Goal: Task Accomplishment & Management: Complete application form

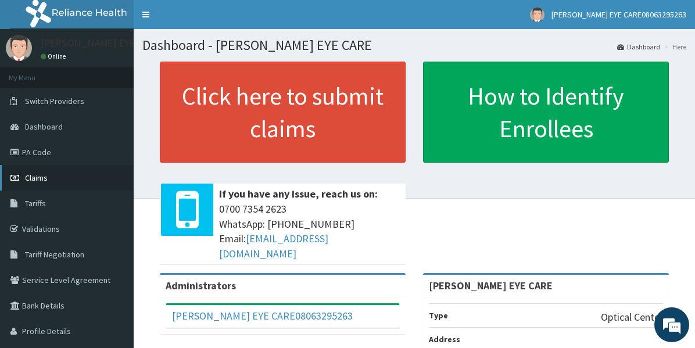
click at [49, 178] on link "Claims" at bounding box center [67, 178] width 134 height 26
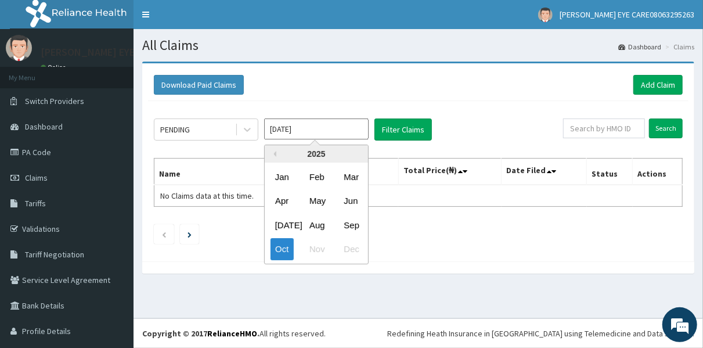
click at [323, 132] on input "[DATE]" at bounding box center [316, 128] width 105 height 21
click at [323, 132] on input "Oct 2025" at bounding box center [316, 128] width 105 height 21
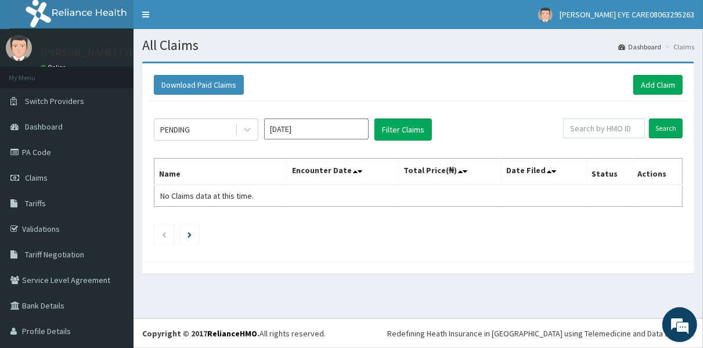
click at [508, 90] on div "Download Paid Claims Add Claim" at bounding box center [418, 85] width 529 height 20
click at [657, 85] on link "Add Claim" at bounding box center [658, 85] width 49 height 20
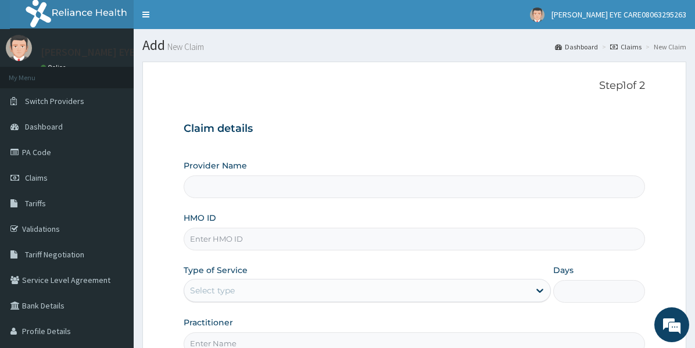
type input "[PERSON_NAME] EYE CARE"
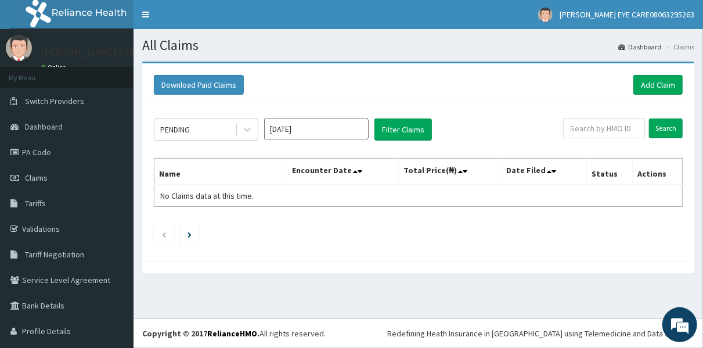
click at [303, 125] on input "[DATE]" at bounding box center [316, 128] width 105 height 21
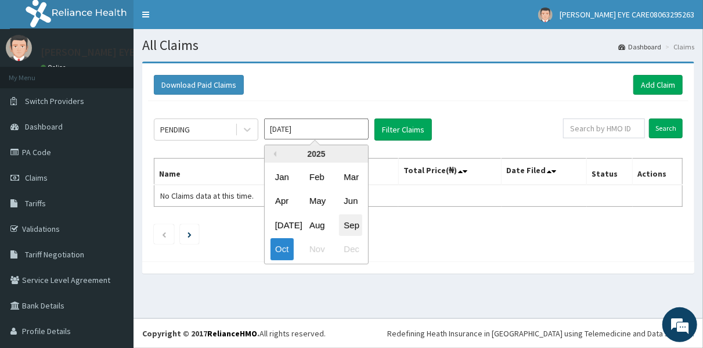
click at [346, 228] on div "Sep" at bounding box center [350, 224] width 23 height 21
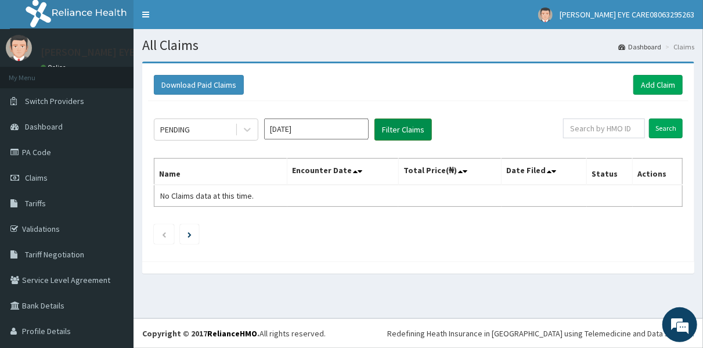
click at [398, 135] on button "Filter Claims" at bounding box center [403, 129] width 57 height 22
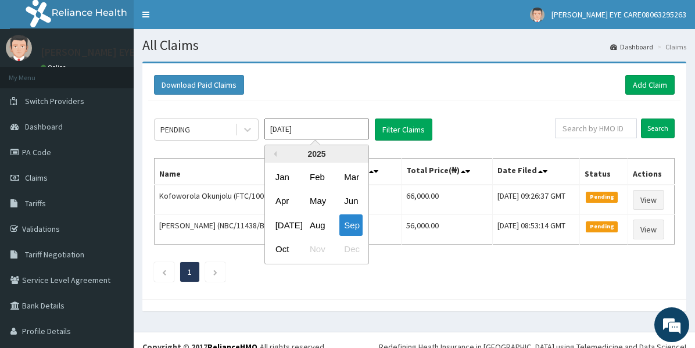
click at [328, 129] on input "Sep 2025" at bounding box center [316, 128] width 105 height 21
click at [279, 243] on div "Oct" at bounding box center [282, 249] width 23 height 21
type input "Oct 2025"
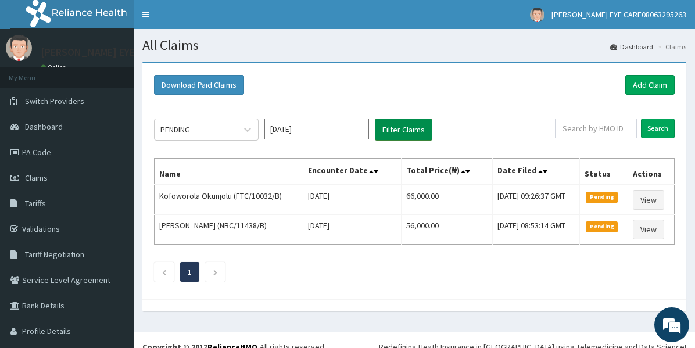
click at [401, 125] on button "Filter Claims" at bounding box center [403, 129] width 57 height 22
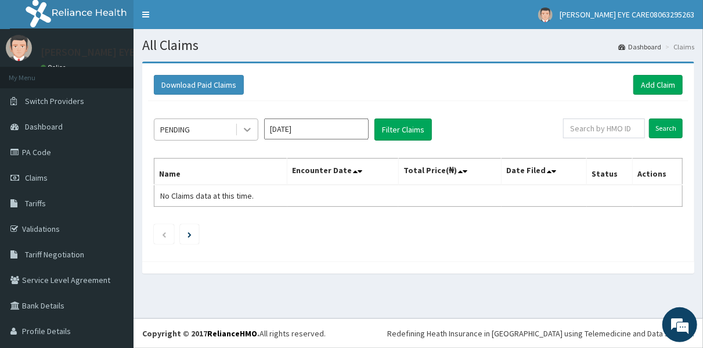
click at [249, 131] on icon at bounding box center [248, 130] width 12 height 12
click at [333, 103] on div "PENDING Oct 2025 Filter Claims Search Name Encounter Date Total Price(₦) Date F…" at bounding box center [418, 178] width 541 height 154
click at [653, 84] on link "Add Claim" at bounding box center [658, 85] width 49 height 20
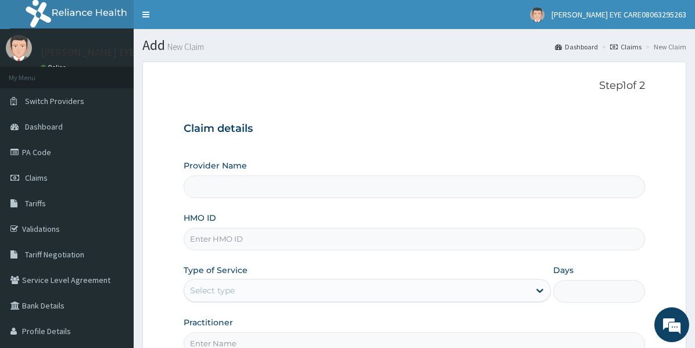
type input "[PERSON_NAME] EYE CARE"
click at [344, 234] on input "HMO ID" at bounding box center [414, 239] width 461 height 23
paste input "SBG/10805/A"
type input "SBG/10805/A"
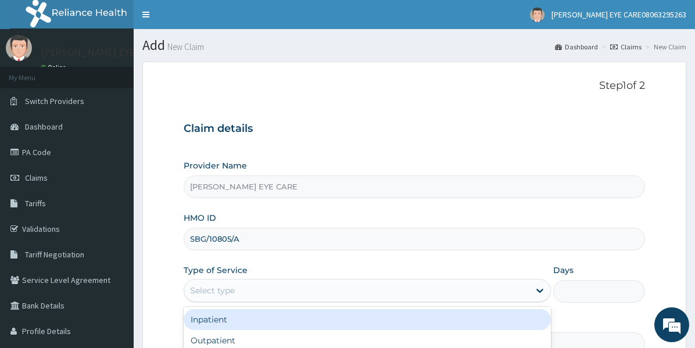
click at [355, 296] on div "Select type" at bounding box center [356, 290] width 345 height 19
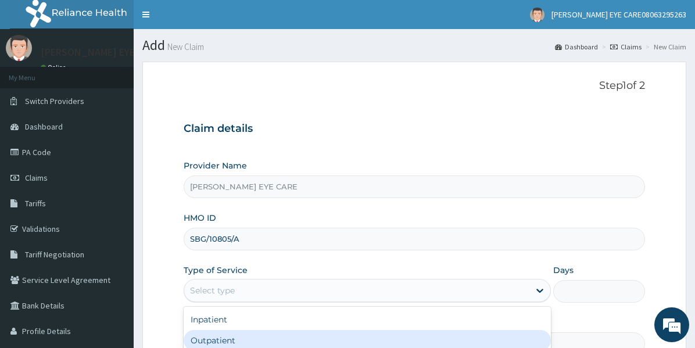
click at [344, 344] on div "Outpatient" at bounding box center [367, 340] width 367 height 21
type input "1"
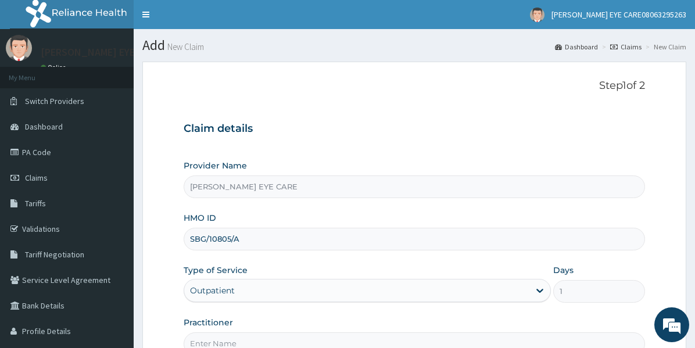
scroll to position [127, 0]
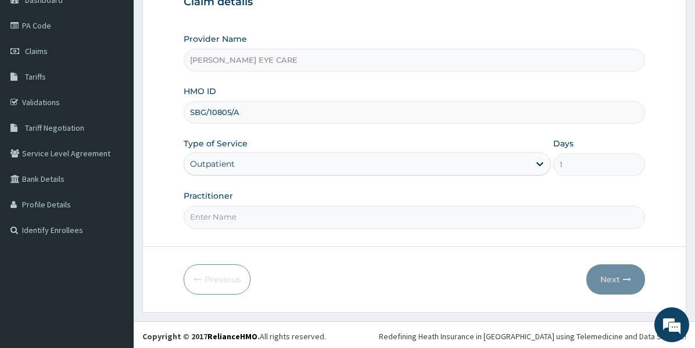
click at [374, 214] on input "Practitioner" at bounding box center [414, 217] width 461 height 23
type input "d"
type input "Dr. Ezinne"
click at [620, 274] on button "Next" at bounding box center [615, 279] width 59 height 30
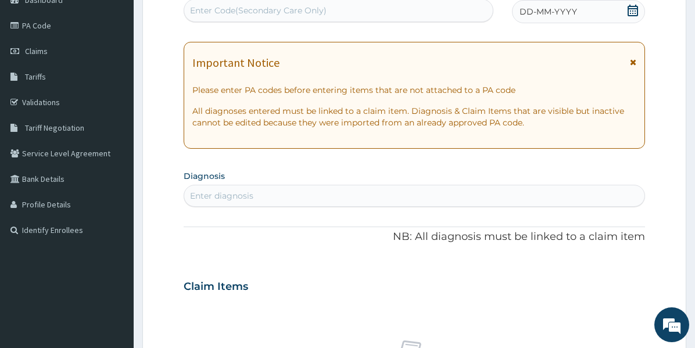
click at [401, 8] on div "Enter Code(Secondary Care Only)" at bounding box center [338, 10] width 308 height 19
paste input "PA/D81703"
type input "PA/D81703"
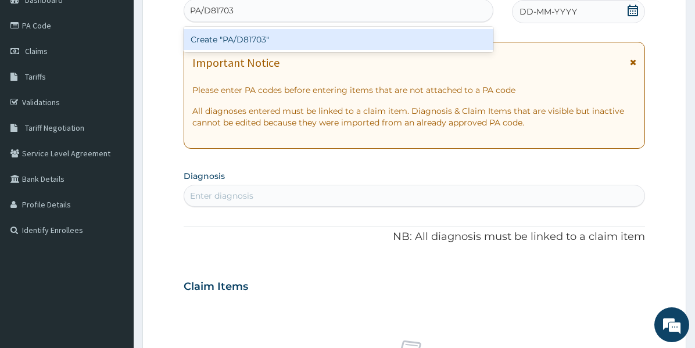
click at [400, 38] on div "Create "PA/D81703"" at bounding box center [339, 39] width 310 height 21
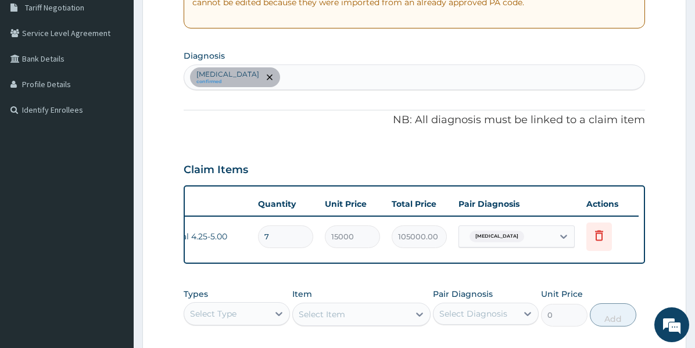
scroll to position [0, 0]
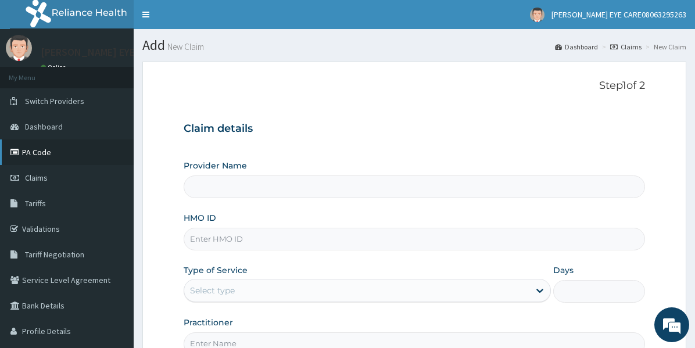
click at [57, 149] on link "PA Code" at bounding box center [67, 152] width 134 height 26
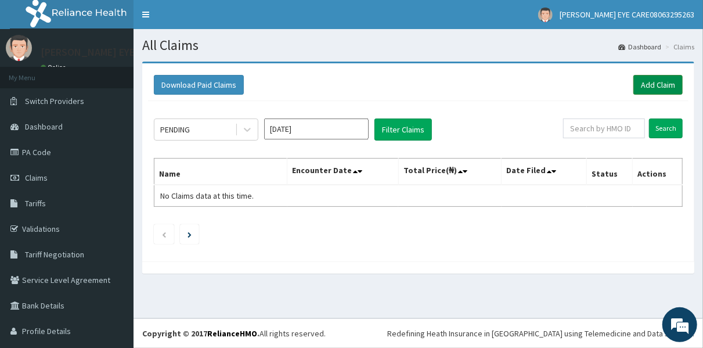
click at [650, 80] on link "Add Claim" at bounding box center [658, 85] width 49 height 20
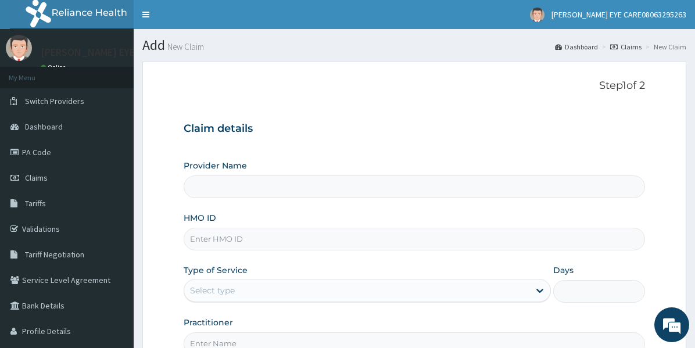
type input "[PERSON_NAME] EYE CARE"
click at [295, 238] on input "HMO ID" at bounding box center [414, 239] width 461 height 23
paste input "OTG/10062/D"
type input "OTG/10062/D"
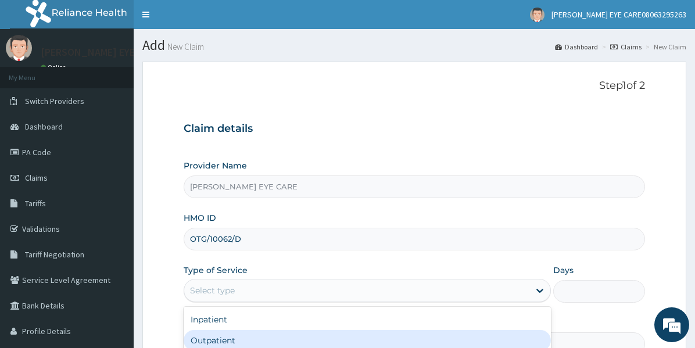
drag, startPoint x: 343, startPoint y: 285, endPoint x: 319, endPoint y: 337, distance: 57.4
click at [319, 302] on div "option Outpatient focused, 2 of 2. 2 results available. Use Up and Down to choo…" at bounding box center [367, 290] width 367 height 23
click at [319, 337] on div "Outpatient" at bounding box center [367, 340] width 367 height 21
type input "1"
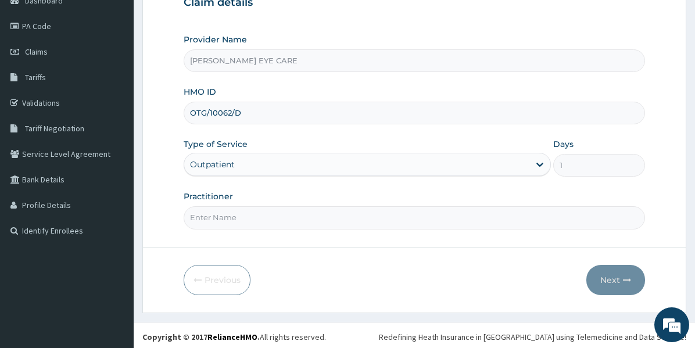
scroll to position [127, 0]
click at [358, 213] on input "Practitioner" at bounding box center [414, 217] width 461 height 23
click at [272, 218] on input "Practitioner" at bounding box center [414, 217] width 461 height 23
type input "Dr. Ezinne"
click at [617, 279] on button "Next" at bounding box center [615, 279] width 59 height 30
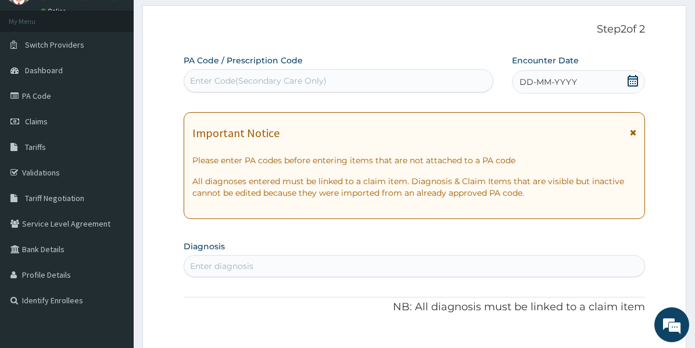
scroll to position [51, 0]
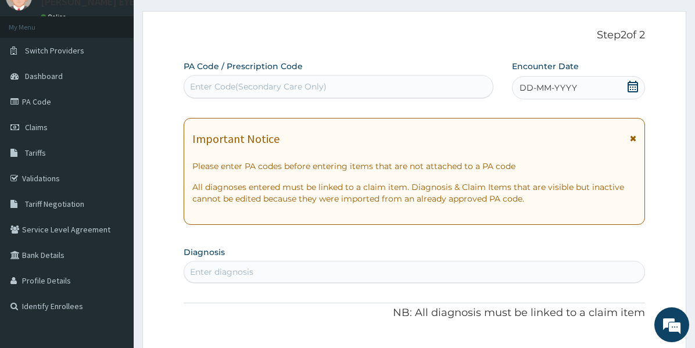
click at [635, 82] on icon at bounding box center [632, 87] width 10 height 12
click at [426, 85] on div "Enter Code(Secondary Care Only)" at bounding box center [338, 86] width 308 height 19
click at [312, 84] on div "Enter Code(Secondary Care Only)" at bounding box center [258, 87] width 136 height 12
paste input "PA/ECE6D6"
type input "PA/ECE6D6"
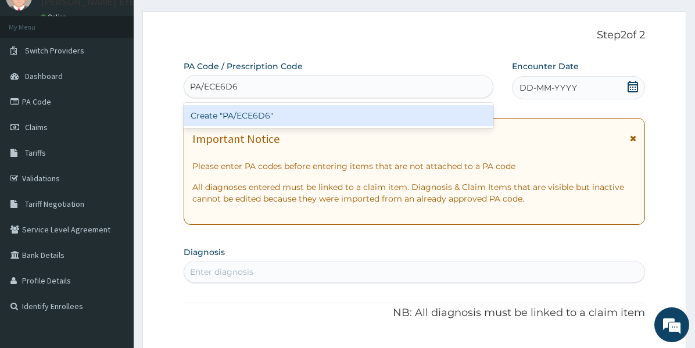
click at [308, 117] on div "Create "PA/ECE6D6"" at bounding box center [339, 115] width 310 height 21
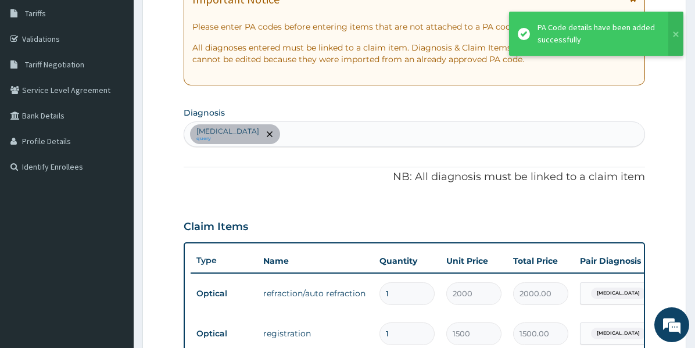
scroll to position [175, 0]
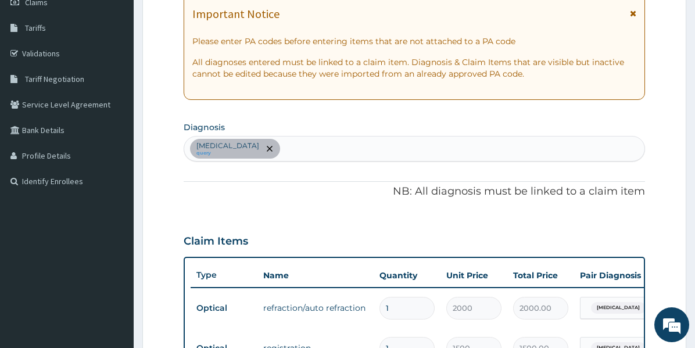
click at [390, 138] on div "Allergic conjunctivitis query" at bounding box center [414, 148] width 460 height 24
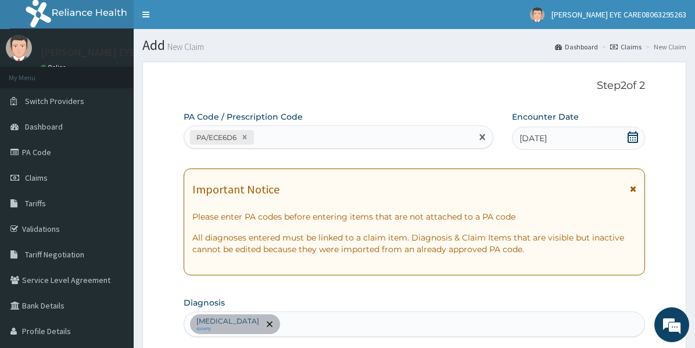
click at [411, 139] on div "PA/ECE6D6" at bounding box center [327, 137] width 287 height 19
paste input "PA/FA82C5"
type input "PA/FA82C5"
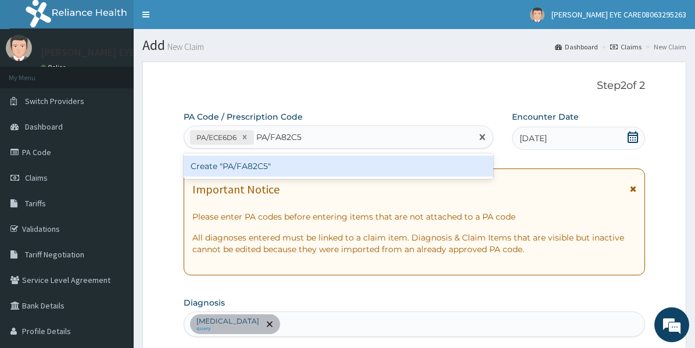
click at [394, 167] on div "Create "PA/FA82C5"" at bounding box center [339, 166] width 310 height 21
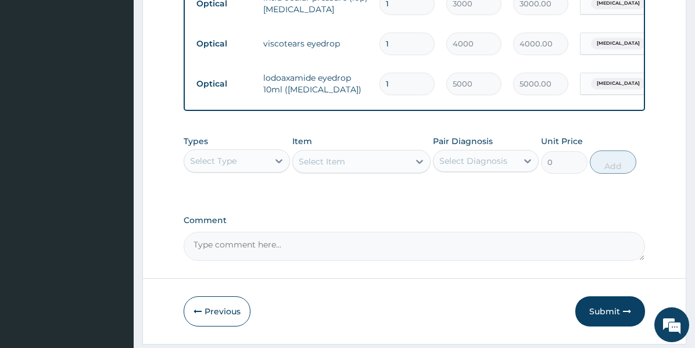
scroll to position [641, 0]
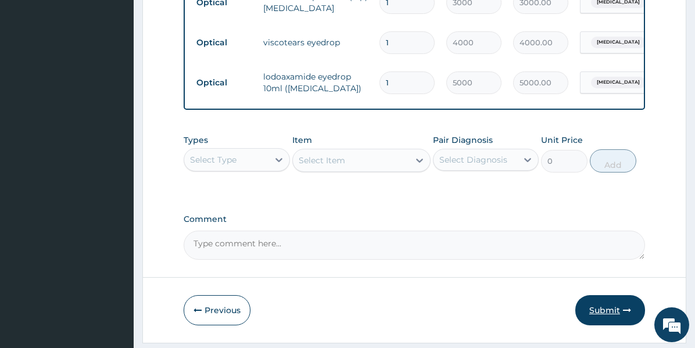
click at [595, 322] on button "Submit" at bounding box center [610, 310] width 70 height 30
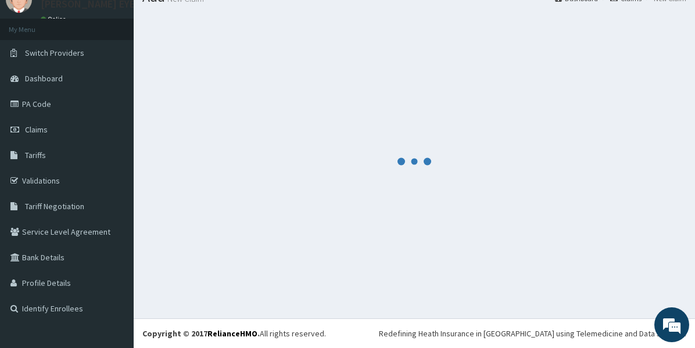
scroll to position [48, 0]
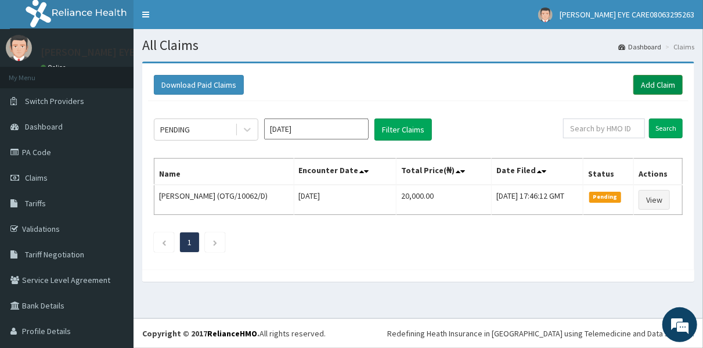
click at [662, 87] on link "Add Claim" at bounding box center [658, 85] width 49 height 20
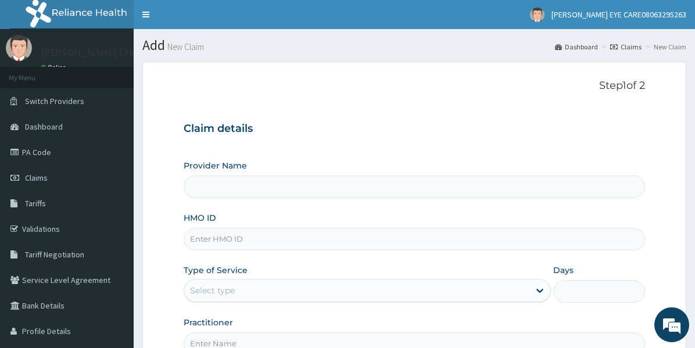
click at [371, 237] on input "HMO ID" at bounding box center [414, 239] width 461 height 23
paste input "ENP/10965/D"
type input "ENP/10965/D"
type input "DEAN EYE CARE"
type input "ENP/10965/D"
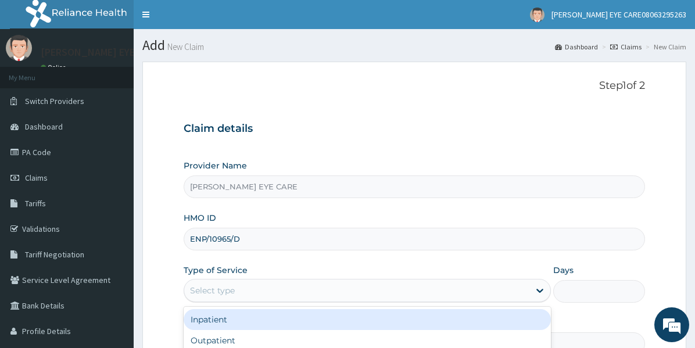
click at [379, 290] on div "Select type" at bounding box center [356, 290] width 345 height 19
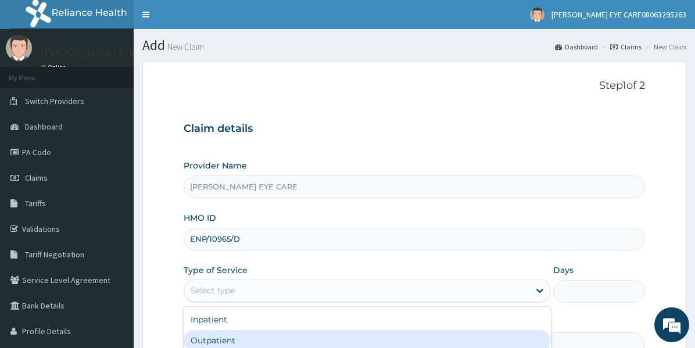
click at [326, 340] on div "Outpatient" at bounding box center [367, 340] width 367 height 21
type input "1"
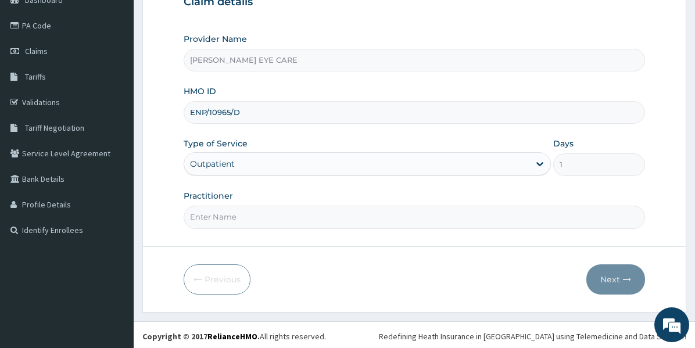
scroll to position [127, 0]
click at [305, 218] on input "Practitioner" at bounding box center [414, 217] width 461 height 23
type input "DR STANLEY"
click at [611, 271] on button "Next" at bounding box center [615, 279] width 59 height 30
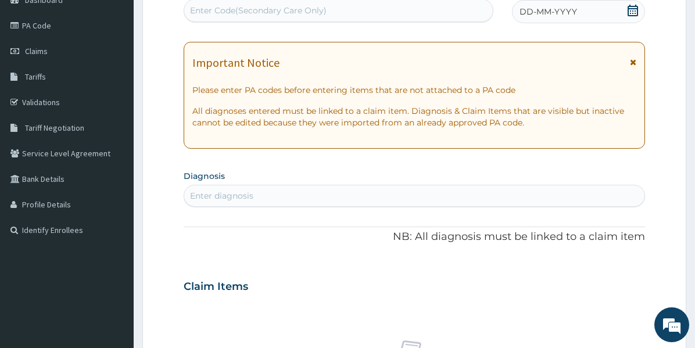
click at [611, 271] on div "Claim Items" at bounding box center [414, 284] width 461 height 30
click at [428, 12] on div "Enter Code(Secondary Care Only)" at bounding box center [338, 10] width 308 height 19
paste input "PA/790293"
type input "PA/790293"
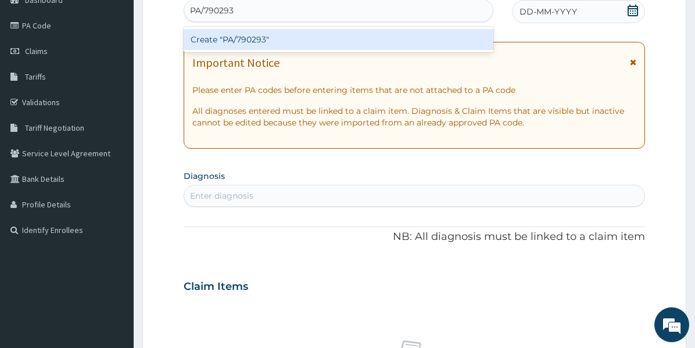
click at [382, 38] on div "Create "PA/790293"" at bounding box center [339, 39] width 310 height 21
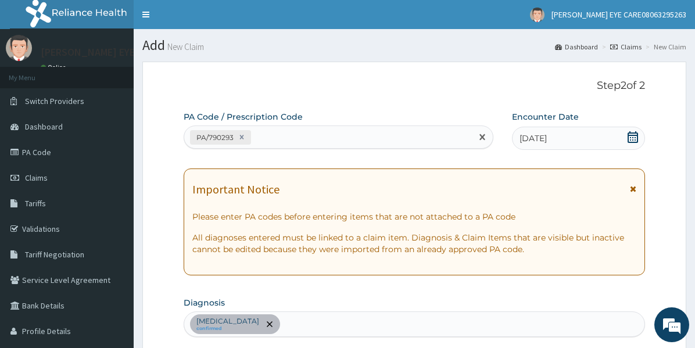
click at [405, 140] on div "PA/790293" at bounding box center [327, 137] width 287 height 19
paste input "PA/CC00B4"
type input "PA/CC00B4"
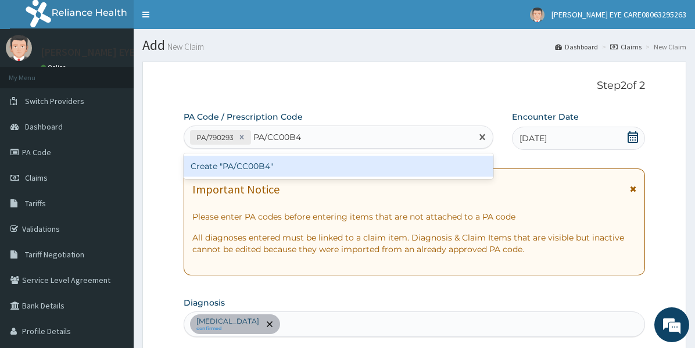
click at [389, 165] on div "Create "PA/CC00B4"" at bounding box center [339, 166] width 310 height 21
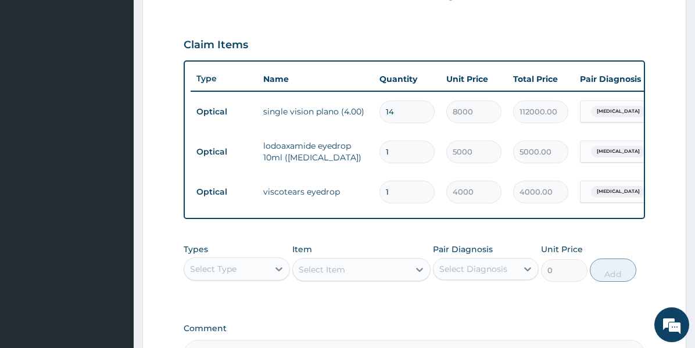
scroll to position [419, 0]
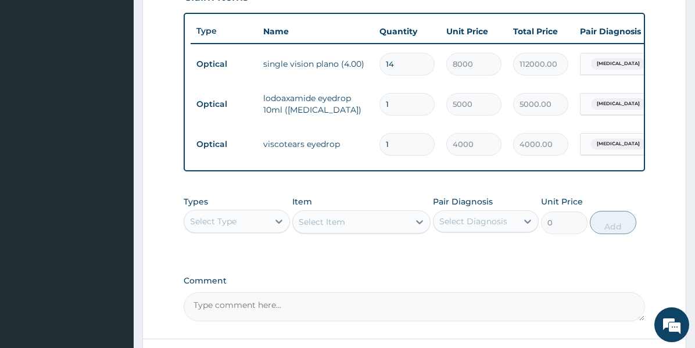
click at [384, 319] on textarea "Comment" at bounding box center [414, 306] width 461 height 29
type textarea "l"
paste textarea "PA/790293"
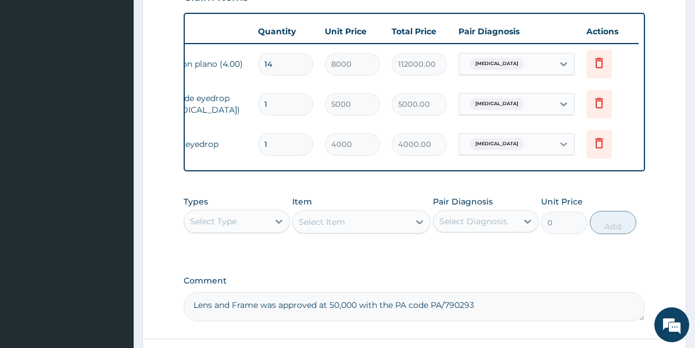
type textarea "Lens and Frame was approved at 50,000 with the PA code PA/790293"
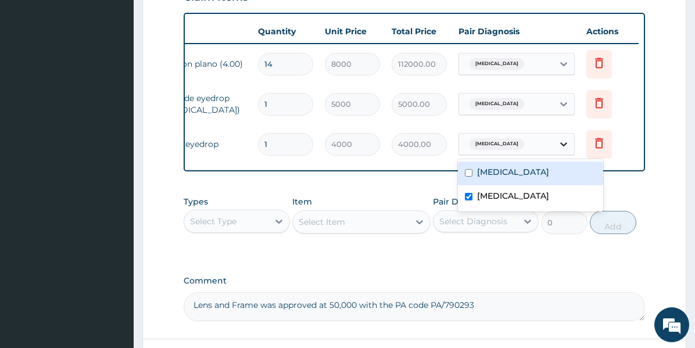
click at [561, 143] on icon at bounding box center [563, 144] width 7 height 4
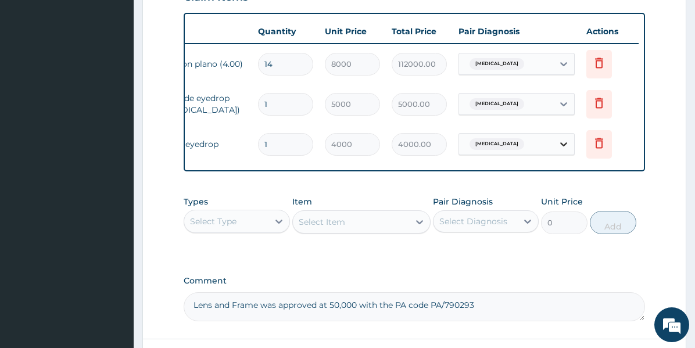
click at [561, 143] on icon at bounding box center [563, 144] width 7 height 4
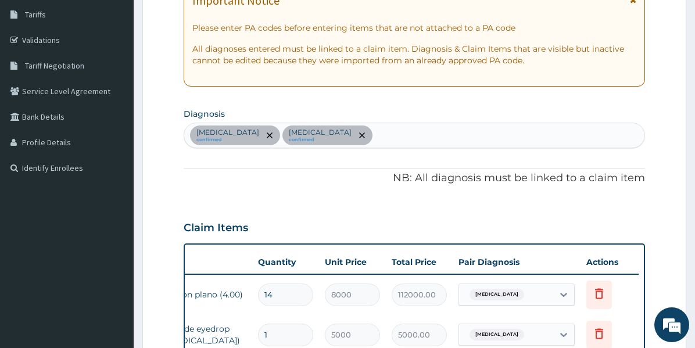
scroll to position [171, 0]
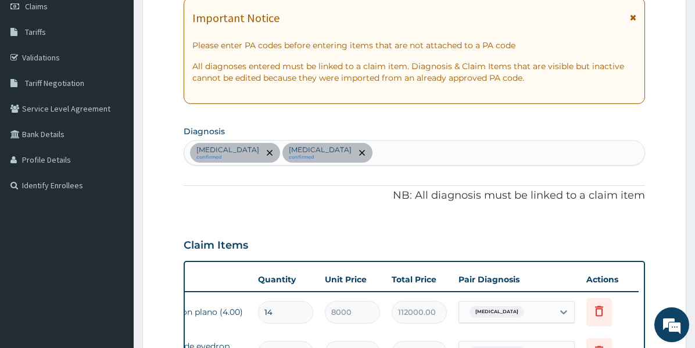
click at [287, 308] on input "14" at bounding box center [285, 312] width 55 height 23
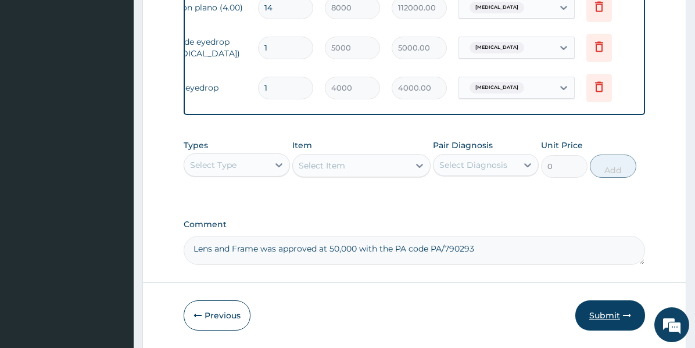
click at [612, 323] on button "Submit" at bounding box center [610, 315] width 70 height 30
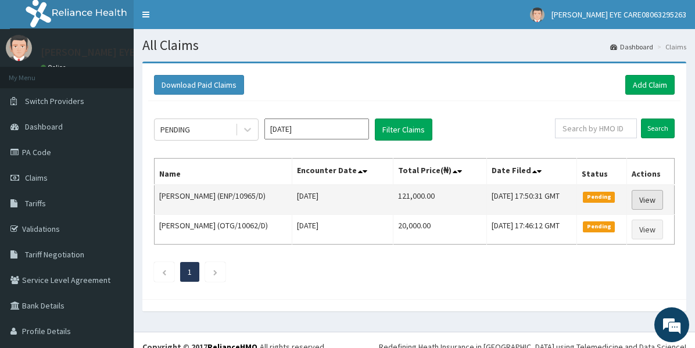
click at [646, 201] on link "View" at bounding box center [646, 200] width 31 height 20
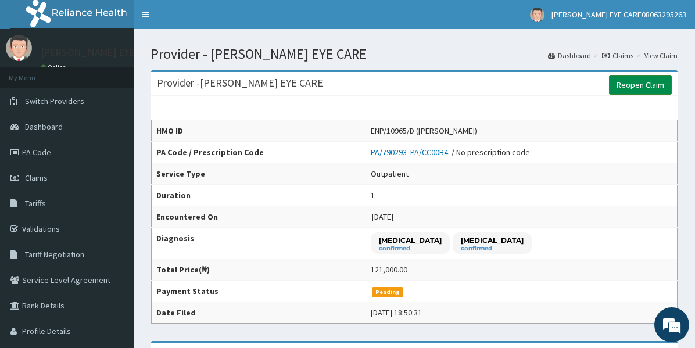
click at [638, 82] on link "Reopen Claim" at bounding box center [640, 85] width 63 height 20
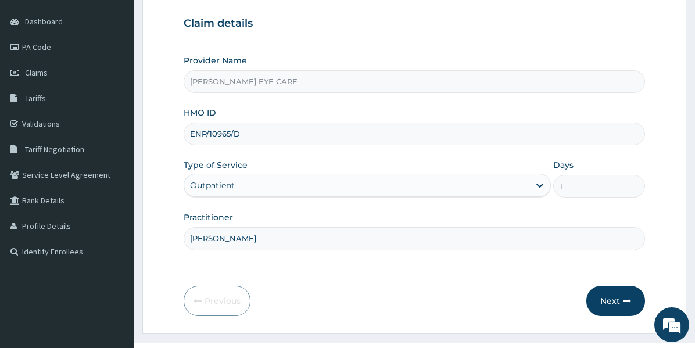
scroll to position [127, 0]
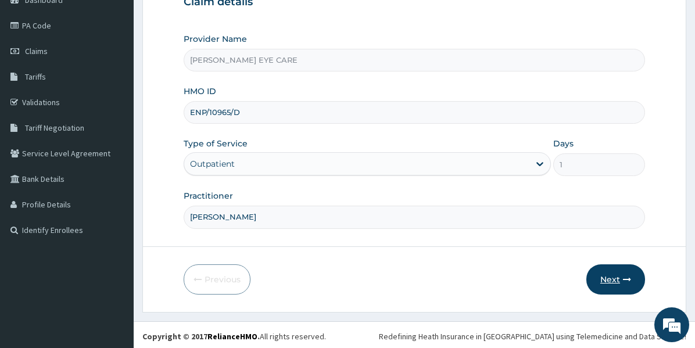
click at [620, 275] on button "Next" at bounding box center [615, 279] width 59 height 30
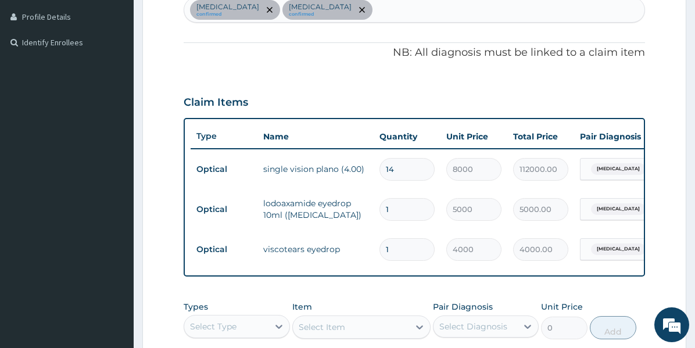
scroll to position [323, 0]
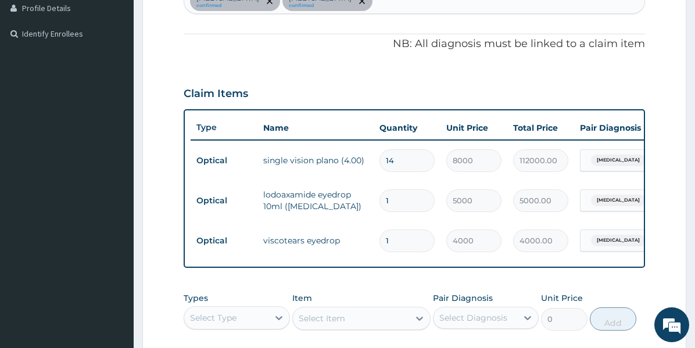
click at [407, 161] on input "14" at bounding box center [406, 160] width 55 height 23
type input "1"
type input "8000.00"
type input "0.00"
type input "7"
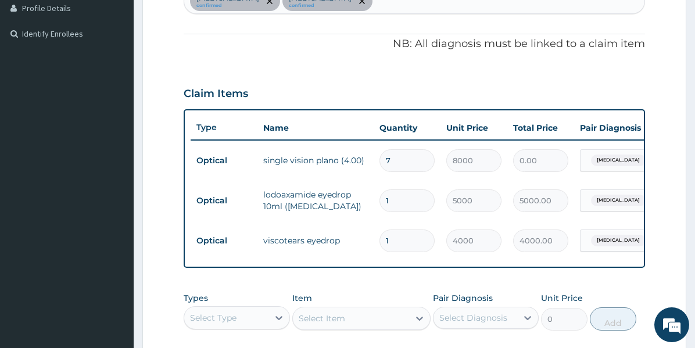
type input "56000.00"
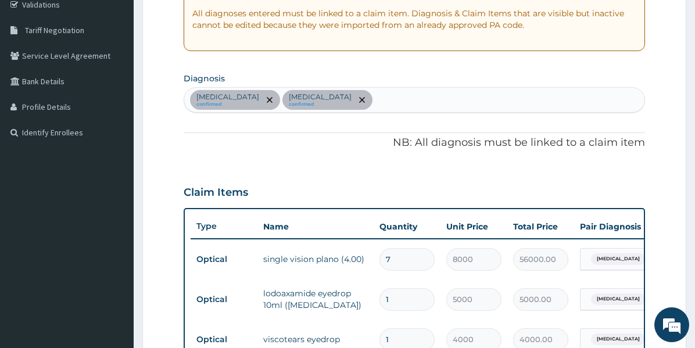
scroll to position [458, 0]
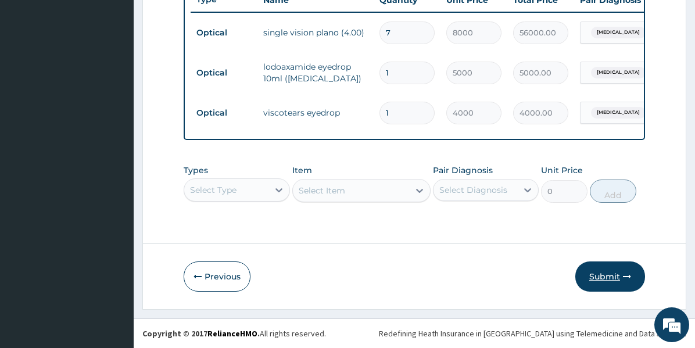
type input "7"
click at [611, 272] on button "Submit" at bounding box center [610, 276] width 70 height 30
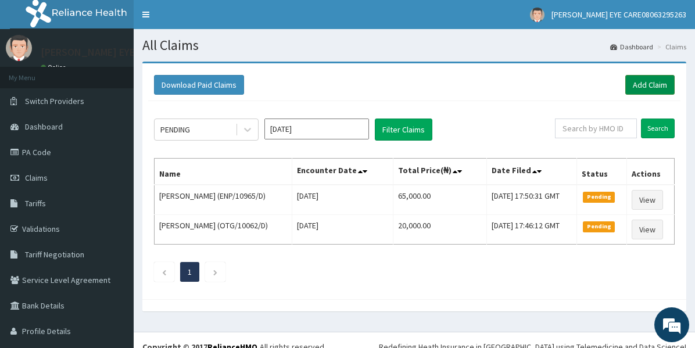
click at [633, 87] on link "Add Claim" at bounding box center [649, 85] width 49 height 20
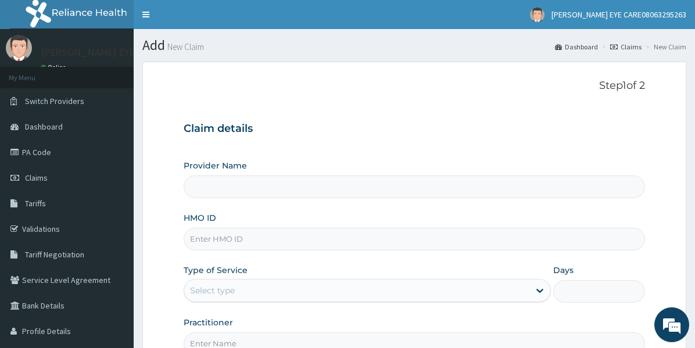
click at [393, 241] on input "HMO ID" at bounding box center [414, 239] width 461 height 23
type input "TDF/10001/A"
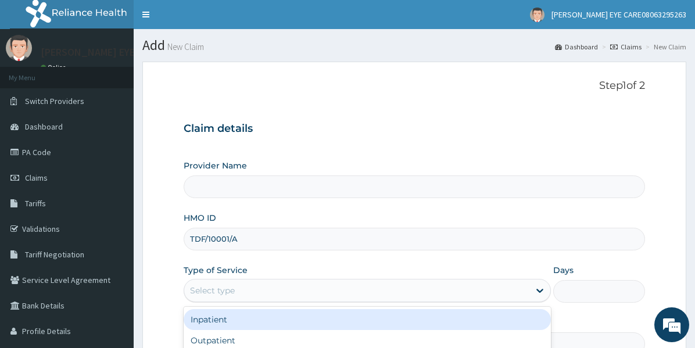
click at [399, 289] on div "Select type" at bounding box center [356, 290] width 345 height 19
type input "[PERSON_NAME] EYE CARE"
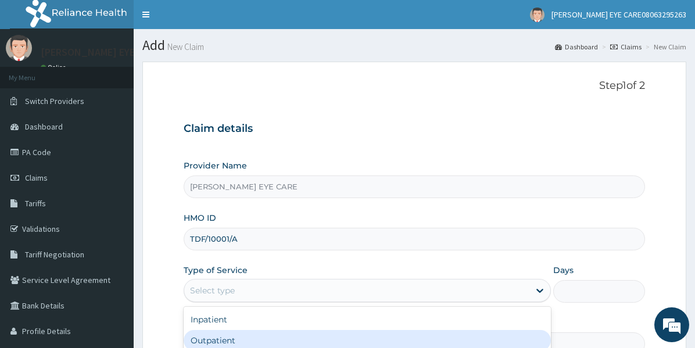
click at [390, 333] on div "Outpatient" at bounding box center [367, 340] width 367 height 21
type input "1"
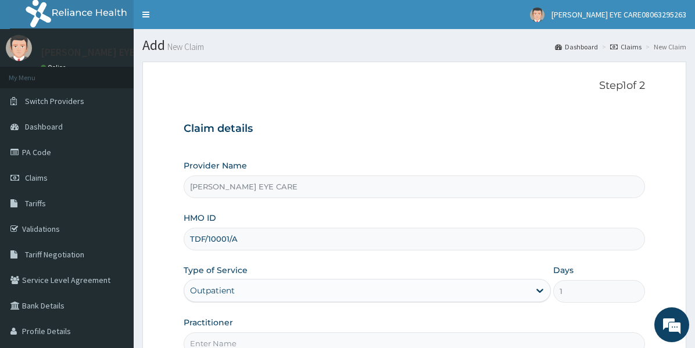
scroll to position [127, 0]
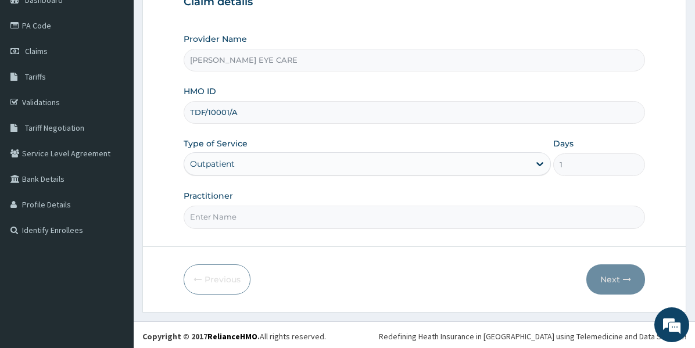
click at [430, 218] on input "Practitioner" at bounding box center [414, 217] width 461 height 23
type input "DR STANLEY"
click at [604, 277] on button "Next" at bounding box center [615, 279] width 59 height 30
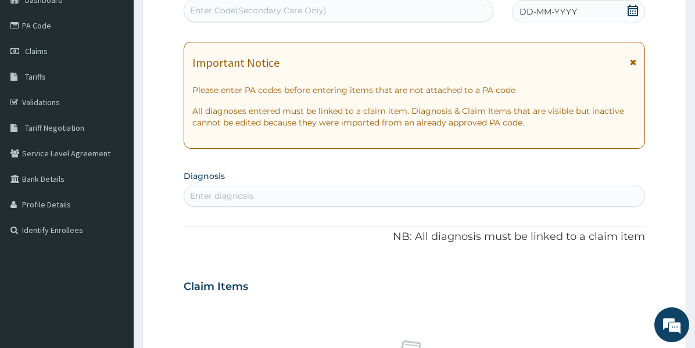
click at [444, 8] on div "Enter Code(Secondary Care Only)" at bounding box center [338, 10] width 308 height 19
paste input "PA/4542D5"
type input "PA/4542D5"
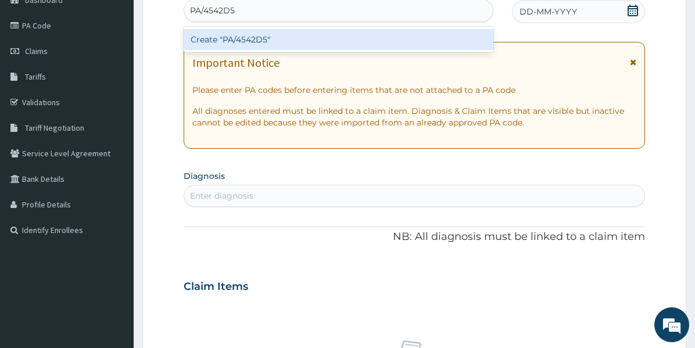
click at [434, 45] on div "Create "PA/4542D5"" at bounding box center [339, 39] width 310 height 21
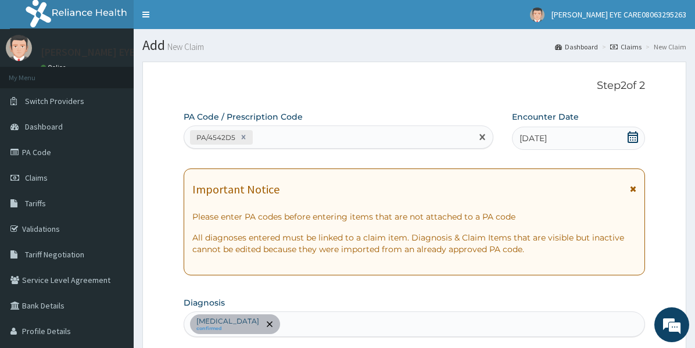
click at [443, 128] on div "PA/4542D5" at bounding box center [327, 137] width 287 height 19
paste input "PA/CE3197"
type input "PA/CE3197"
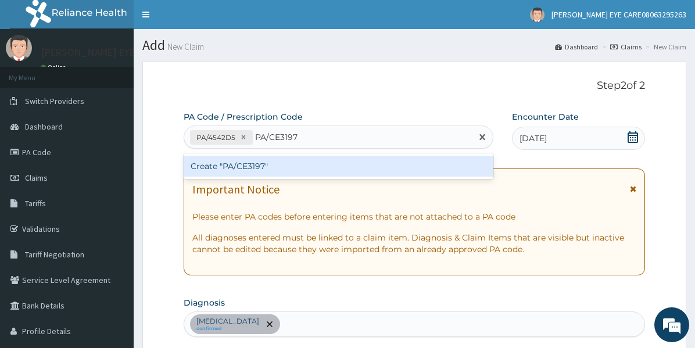
click at [441, 170] on div "Create "PA/CE3197"" at bounding box center [339, 166] width 310 height 21
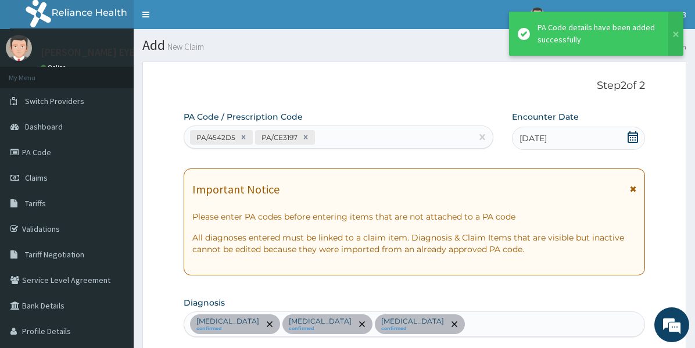
scroll to position [590, 0]
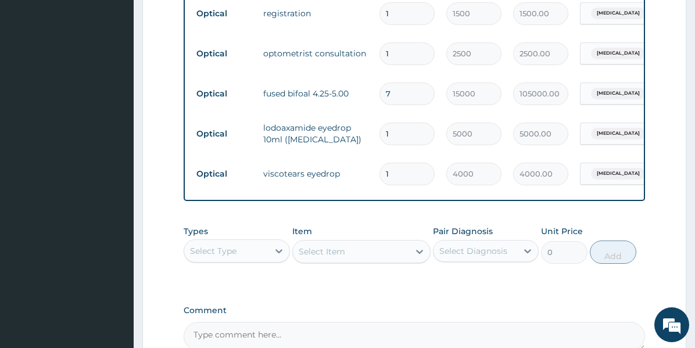
click at [418, 90] on input "7" at bounding box center [406, 93] width 55 height 23
type input "0.00"
type input "1"
type input "15000.00"
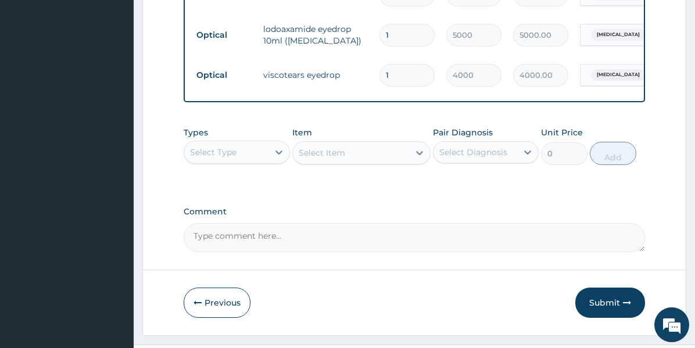
scroll to position [698, 0]
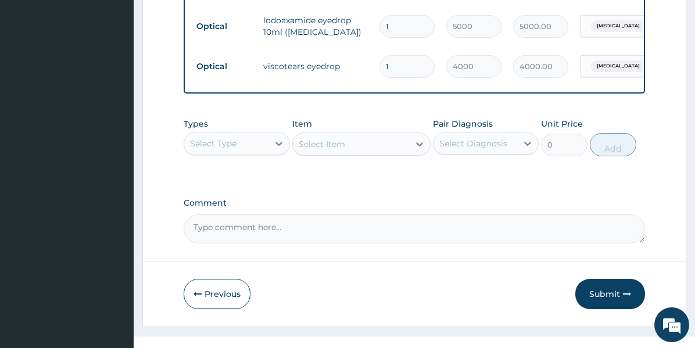
type input "1"
click at [434, 232] on textarea "Comment" at bounding box center [414, 228] width 461 height 29
click at [386, 237] on textarea "Lens and Frame approved at 10,000 with the PAcode" at bounding box center [414, 228] width 461 height 29
click at [430, 229] on textarea "Lens and Frame approved at 10,000 with the PA code" at bounding box center [414, 228] width 461 height 29
paste textarea "PA/CE3197"
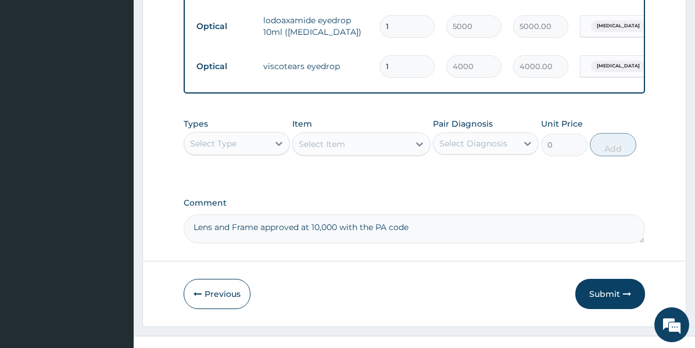
paste textarea "PA/CE3197"
type textarea "Lens and Frame approved at 10,000 with the PA code PA/CE3197"
click at [608, 303] on button "Submit" at bounding box center [610, 294] width 70 height 30
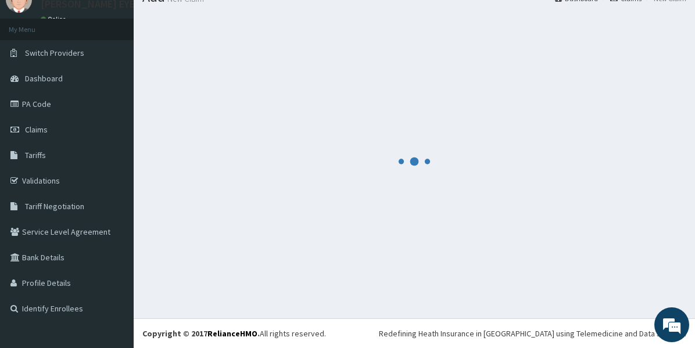
scroll to position [48, 0]
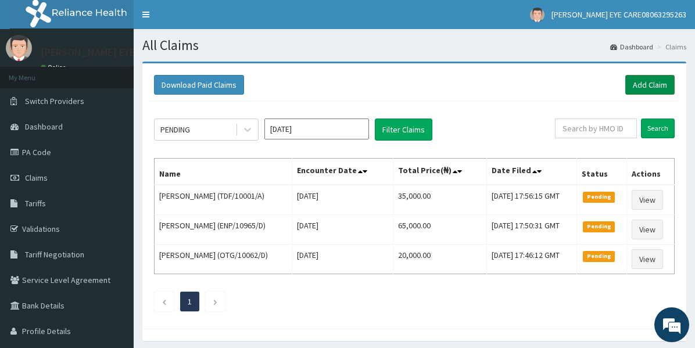
click at [639, 85] on link "Add Claim" at bounding box center [649, 85] width 49 height 20
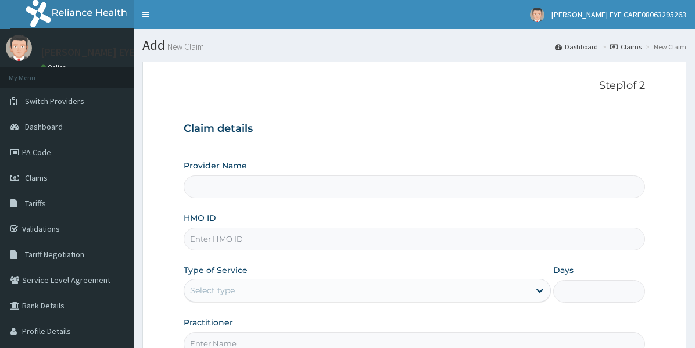
drag, startPoint x: 0, startPoint y: 0, endPoint x: 354, endPoint y: 231, distance: 422.7
click at [354, 231] on input "HMO ID" at bounding box center [414, 239] width 461 height 23
paste input "LBC/10041/A"
type input "LBC/10041/A"
click at [387, 285] on div "Select type" at bounding box center [356, 290] width 345 height 19
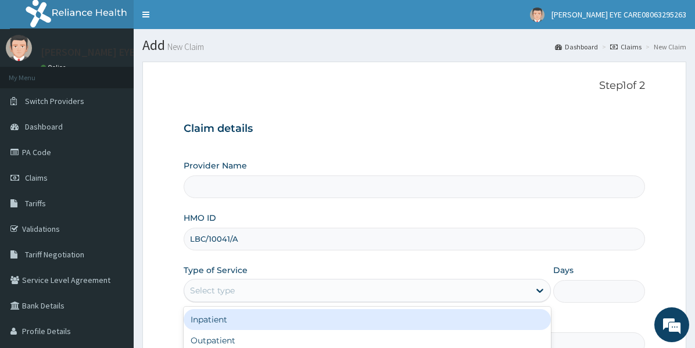
type input "DEAN EYE CARE"
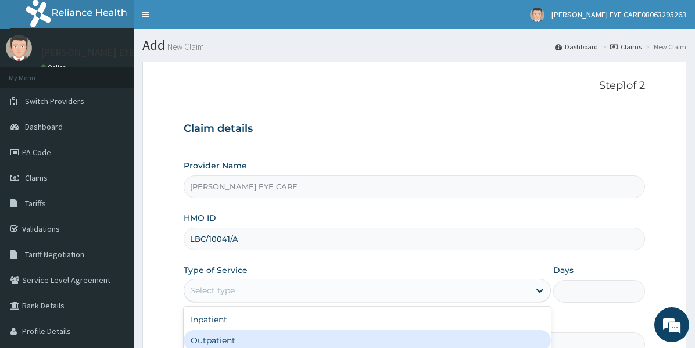
click at [351, 334] on div "Outpatient" at bounding box center [367, 340] width 367 height 21
type input "1"
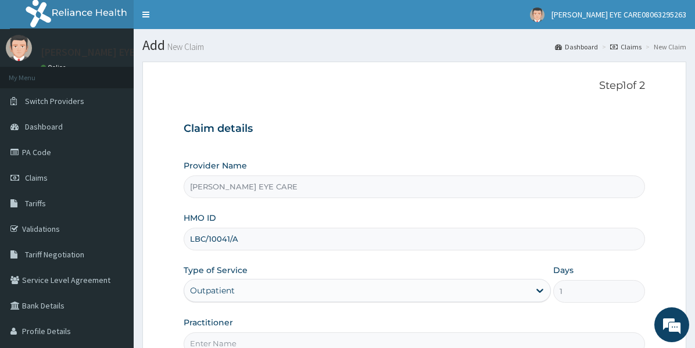
click at [349, 347] on input "Practitioner" at bounding box center [414, 343] width 461 height 23
type input "DR STANLEY"
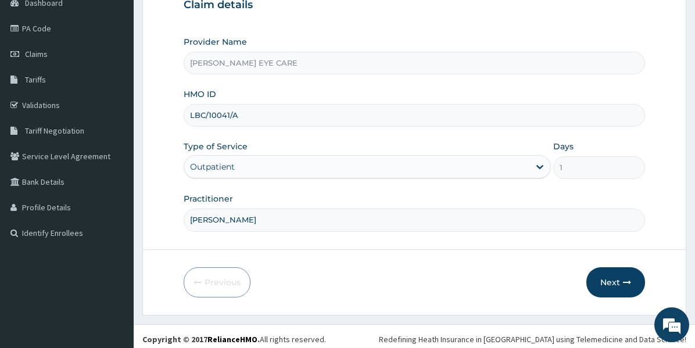
scroll to position [127, 0]
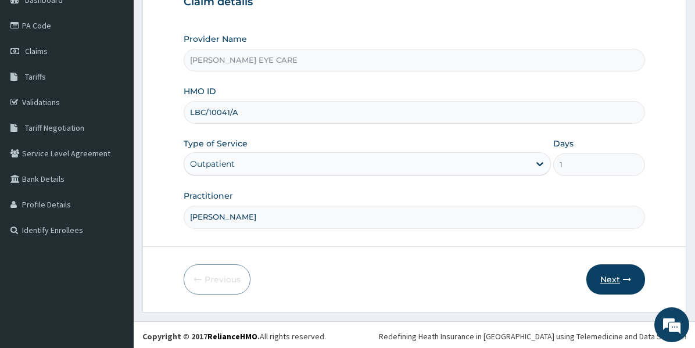
click at [618, 280] on button "Next" at bounding box center [615, 279] width 59 height 30
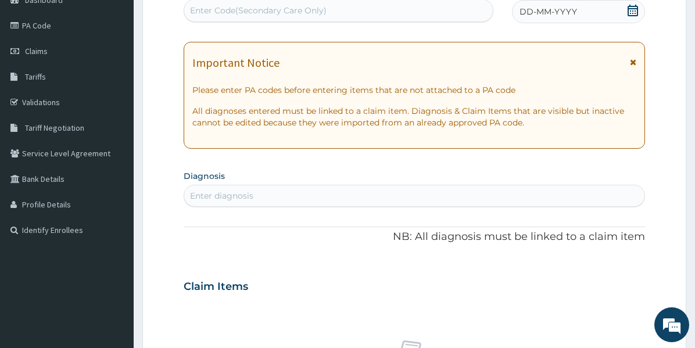
scroll to position [0, 0]
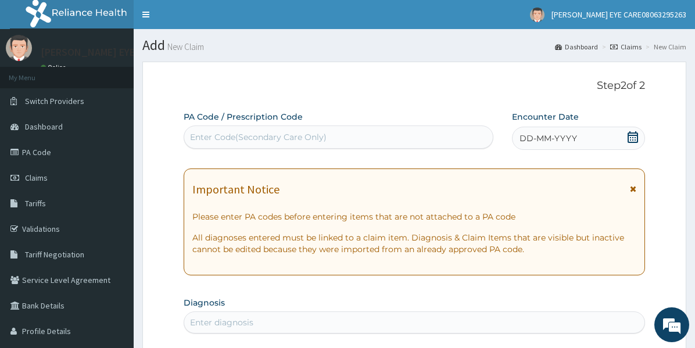
click at [369, 136] on div "Enter Code(Secondary Care Only)" at bounding box center [338, 137] width 308 height 19
paste input "PA/ADB207"
type input "PA/ADB207"
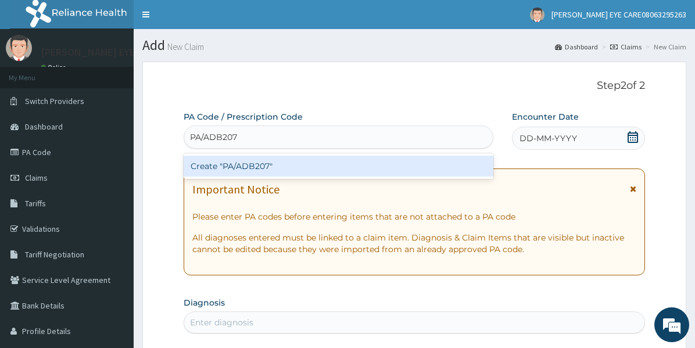
click at [369, 161] on div "Create "PA/ADB207"" at bounding box center [339, 166] width 310 height 21
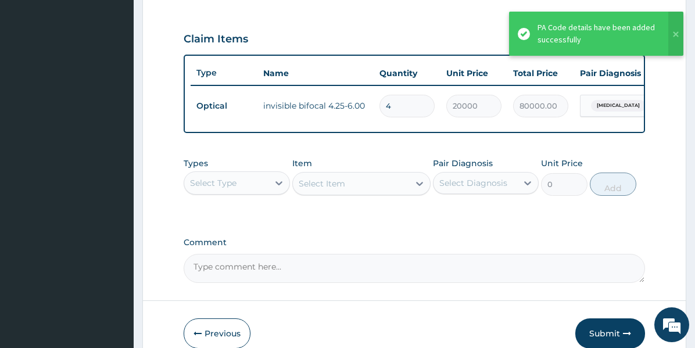
scroll to position [379, 0]
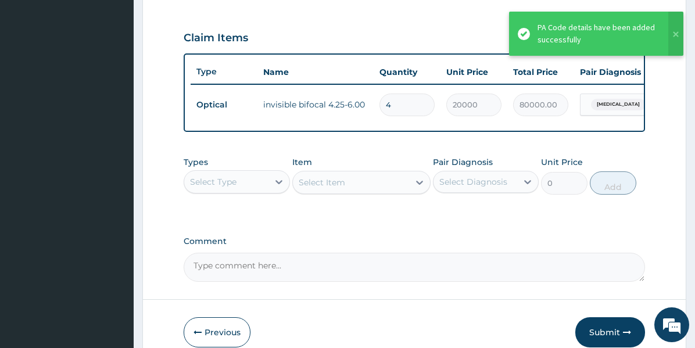
click at [501, 268] on textarea "Comment" at bounding box center [414, 267] width 461 height 29
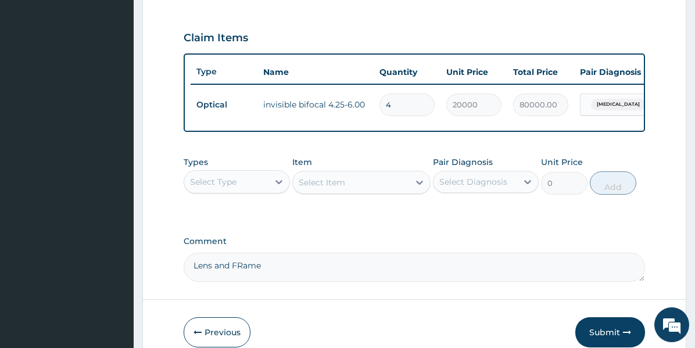
click at [510, 273] on textarea "Lens and FRame" at bounding box center [414, 267] width 461 height 29
click at [459, 278] on textarea "Lens and Frame approved at 15,000 with the PA code" at bounding box center [414, 267] width 461 height 29
paste textarea "PA/ADB207"
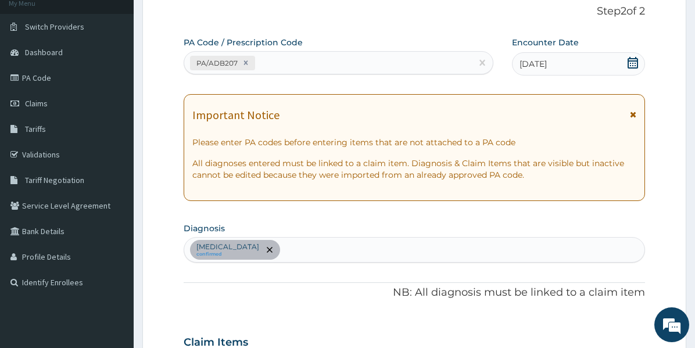
type textarea "Lens and Frame approved at 15,000 with the PA code PA/ADB207"
click at [364, 64] on div "PA/ADB207" at bounding box center [327, 62] width 287 height 19
paste input "PA/3D6DA8"
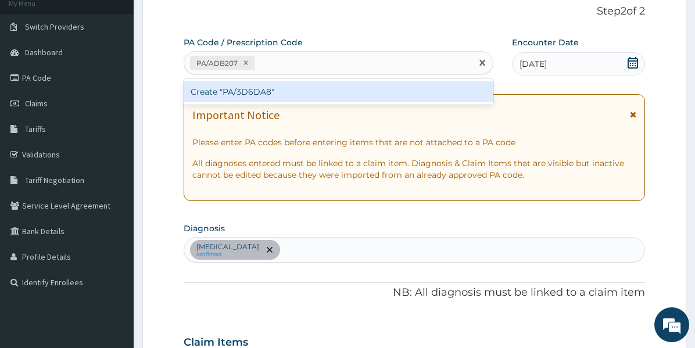
type input "PA/3D6DA8"
click at [365, 94] on div "Create "PA/3D6DA8"" at bounding box center [339, 91] width 310 height 21
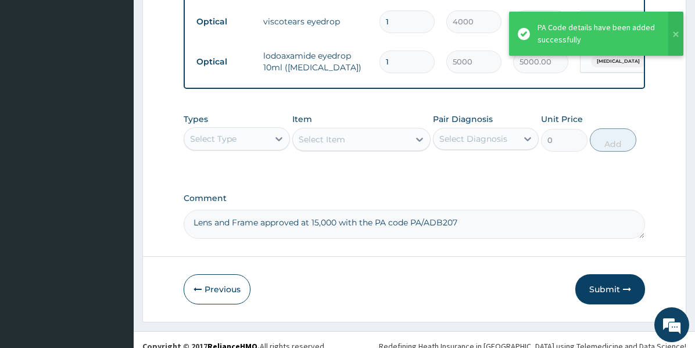
scroll to position [522, 0]
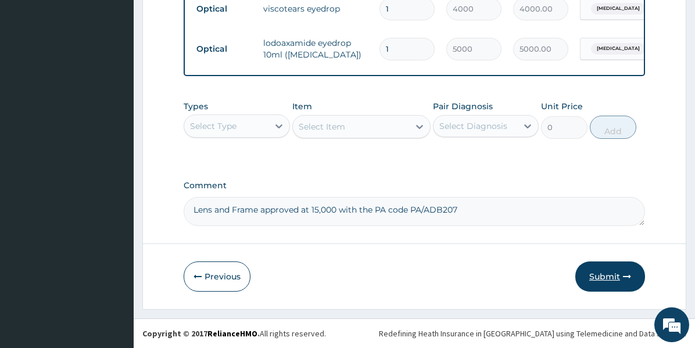
click at [605, 283] on button "Submit" at bounding box center [610, 276] width 70 height 30
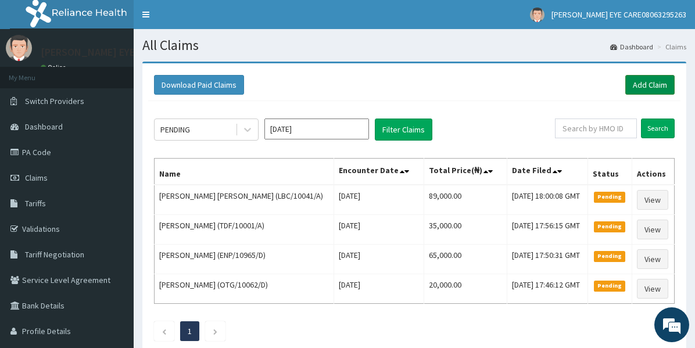
click at [642, 88] on link "Add Claim" at bounding box center [649, 85] width 49 height 20
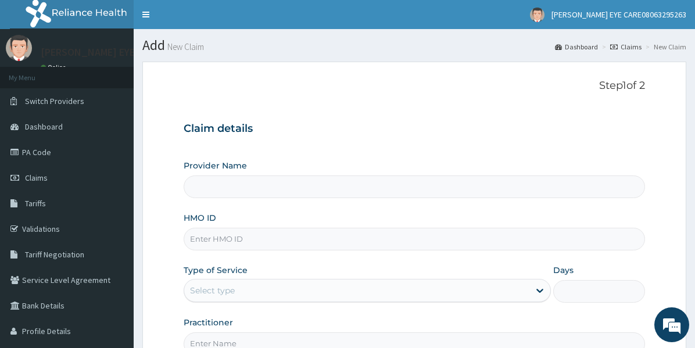
click at [441, 239] on input "HMO ID" at bounding box center [414, 239] width 461 height 23
paste input "FSG/10003/B"
type input "FSG/10003/B"
type input "DEAN EYE CARE"
type input "FSG/10003/B"
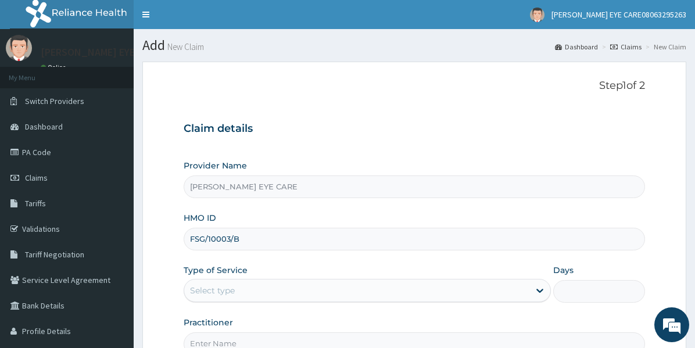
drag, startPoint x: 440, startPoint y: 304, endPoint x: 436, endPoint y: 293, distance: 11.0
click at [436, 293] on div "Provider Name DEAN EYE CARE HMO ID FSG/10003/B Type of Service Select type Days…" at bounding box center [414, 257] width 461 height 195
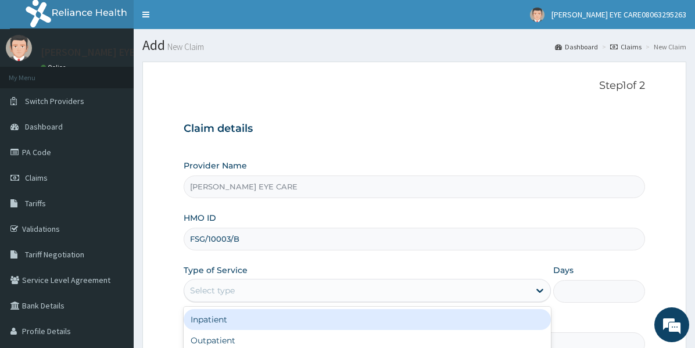
click at [436, 293] on div "Select type" at bounding box center [356, 290] width 345 height 19
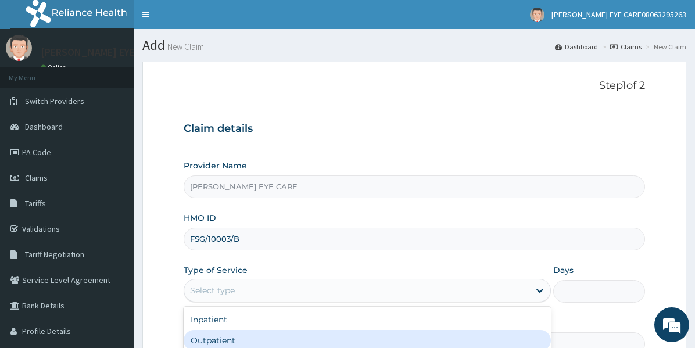
click at [383, 336] on div "Outpatient" at bounding box center [367, 340] width 367 height 21
type input "1"
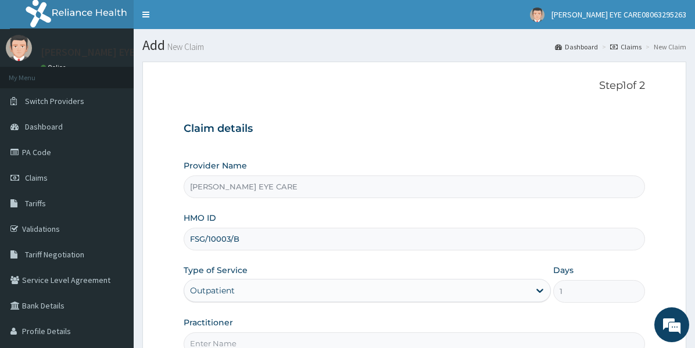
scroll to position [127, 0]
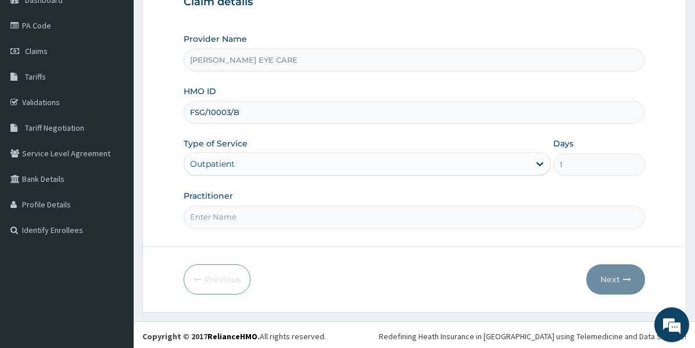
click at [400, 214] on input "Practitioner" at bounding box center [414, 217] width 461 height 23
type input "Dr [PERSON_NAME]"
click at [620, 270] on button "Next" at bounding box center [615, 279] width 59 height 30
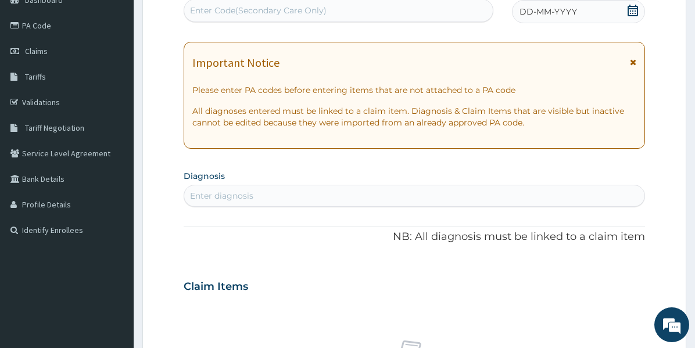
click at [398, 11] on div "Enter Code(Secondary Care Only)" at bounding box center [338, 10] width 308 height 19
paste input "text"
click at [365, 5] on div "Enter Code(Secondary Care Only)" at bounding box center [338, 10] width 308 height 19
paste input "PA/4FE807"
type input "PA/4FE807"
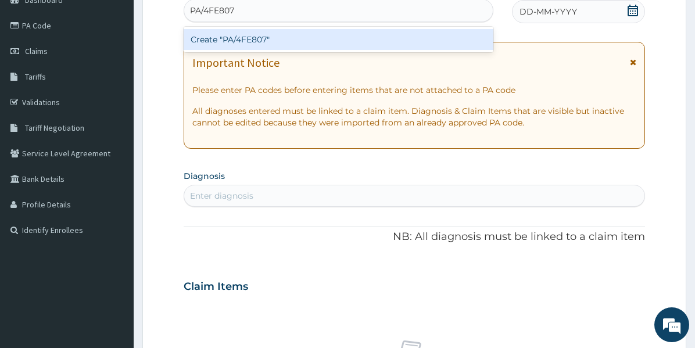
click at [360, 41] on div "Create "PA/4FE807"" at bounding box center [339, 39] width 310 height 21
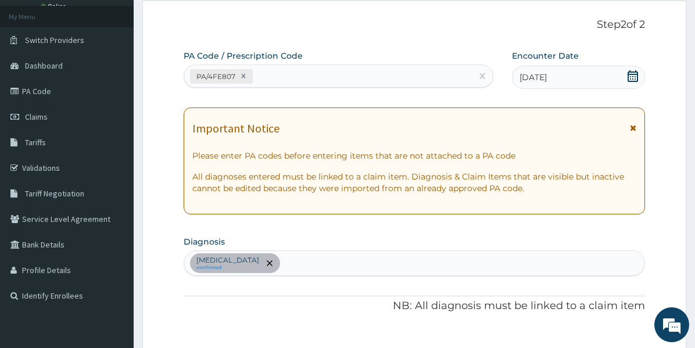
scroll to position [29, 0]
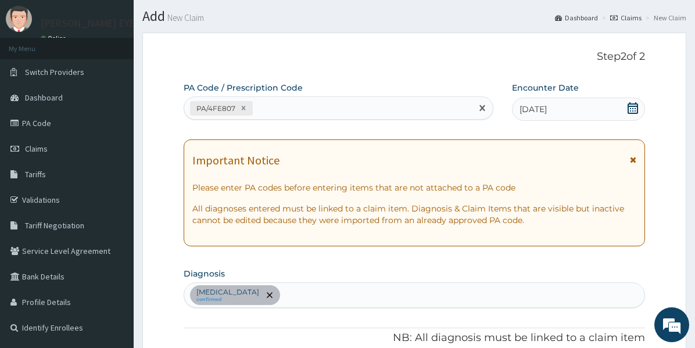
click at [375, 100] on div "PA/4FE807" at bounding box center [327, 108] width 287 height 19
paste input "PA/E5B311"
type input "PA/E5B311"
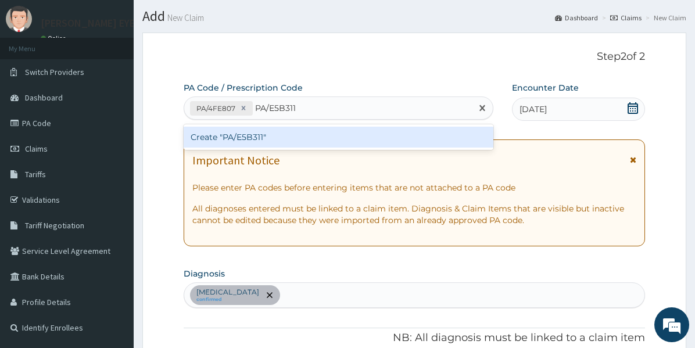
click at [365, 139] on div "Create "PA/E5B311"" at bounding box center [339, 137] width 310 height 21
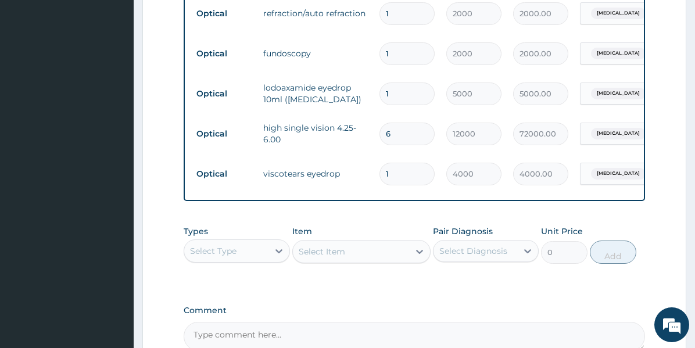
scroll to position [723, 0]
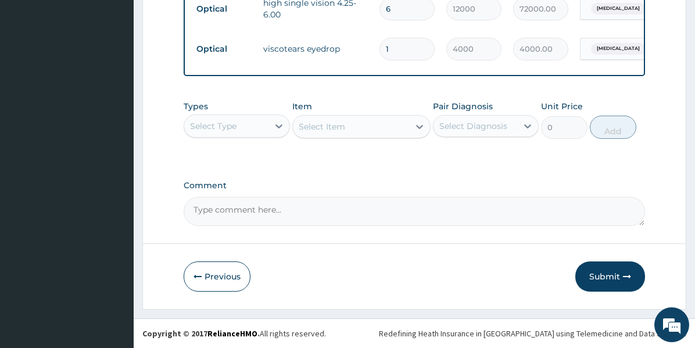
click at [311, 207] on textarea "Comment" at bounding box center [414, 211] width 461 height 29
type textarea "l"
paste textarea "PA/E5B311"
type textarea "Lens and Frame approved at 15,000 with PA code PA/E5B311"
click at [605, 277] on button "Submit" at bounding box center [610, 276] width 70 height 30
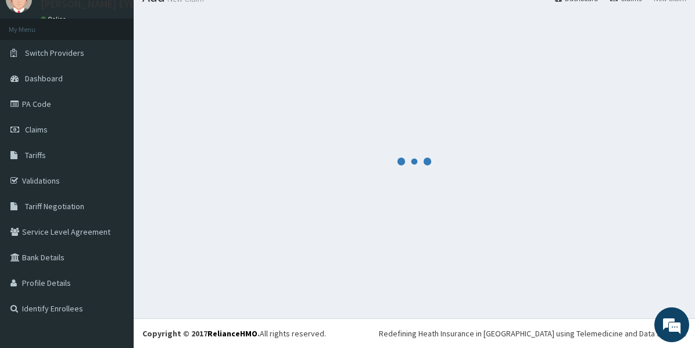
scroll to position [48, 0]
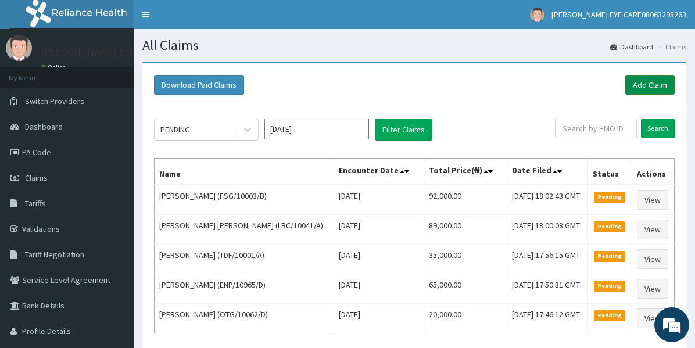
click at [639, 85] on link "Add Claim" at bounding box center [649, 85] width 49 height 20
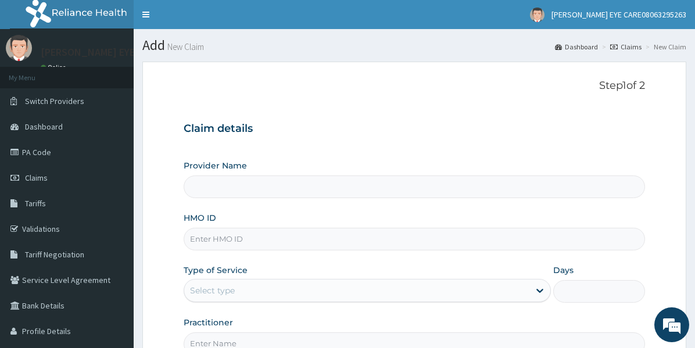
click at [362, 236] on input "HMO ID" at bounding box center [414, 239] width 461 height 23
type input "DEAN EYE CARE"
paste input "OHT/10513/A"
type input "OHT/10513/A"
click at [387, 292] on div "Select type" at bounding box center [356, 290] width 345 height 19
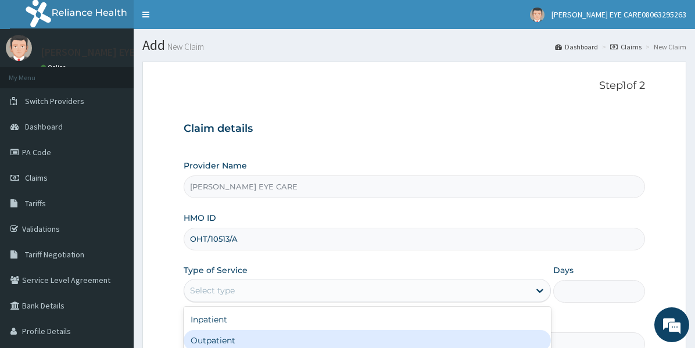
click at [366, 347] on div "Outpatient" at bounding box center [367, 340] width 367 height 21
type input "1"
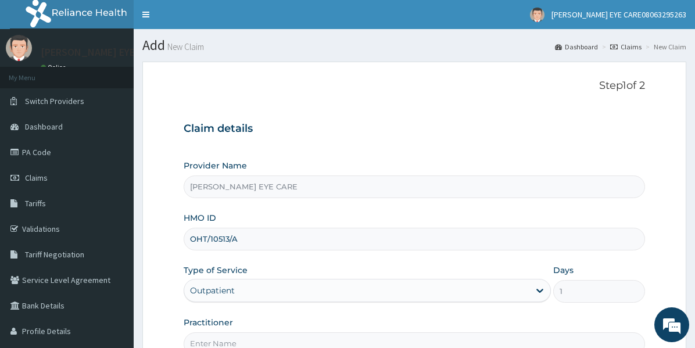
scroll to position [127, 0]
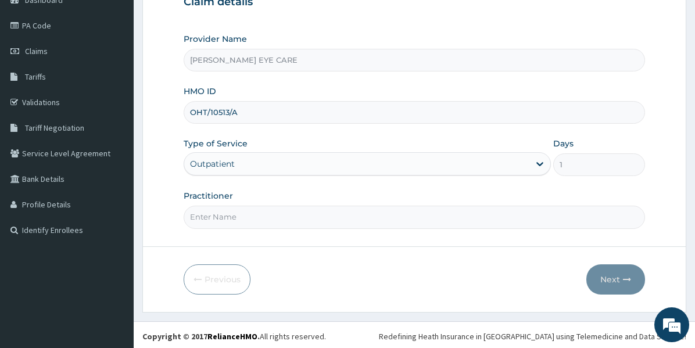
click at [415, 219] on input "Practitioner" at bounding box center [414, 217] width 461 height 23
type input "Dr [PERSON_NAME]"
click at [626, 271] on button "Next" at bounding box center [615, 279] width 59 height 30
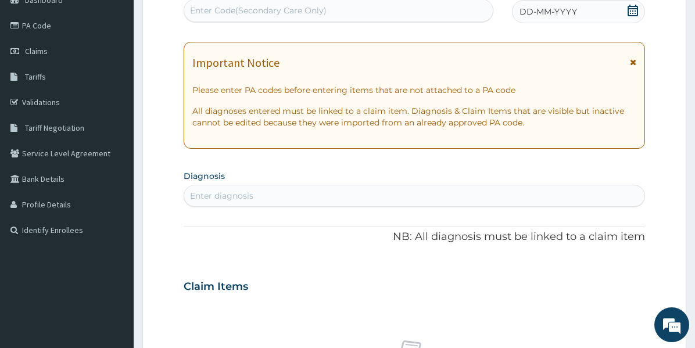
click at [393, 12] on div "Enter Code(Secondary Care Only)" at bounding box center [338, 10] width 308 height 19
paste input "PA/6E87BD"
type input "PA/6E87BD"
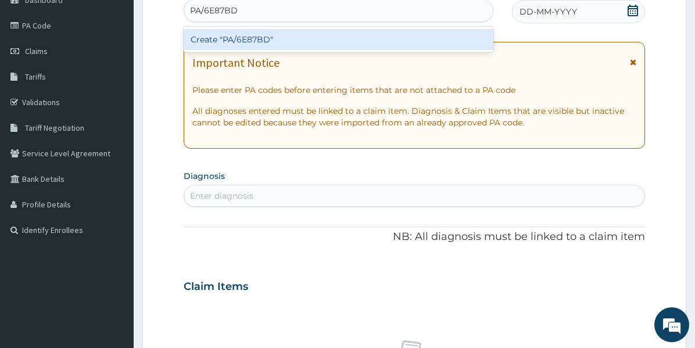
click at [341, 42] on div "Create "PA/6E87BD"" at bounding box center [339, 39] width 310 height 21
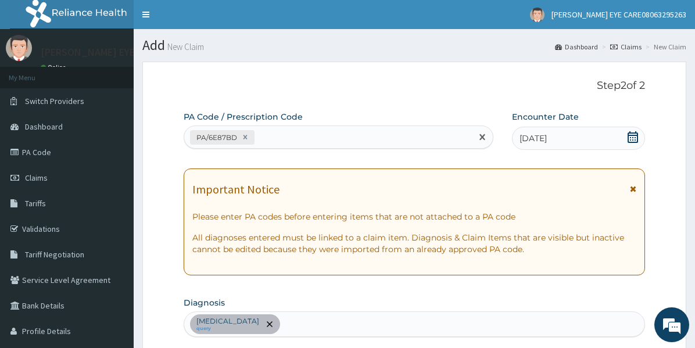
click at [425, 136] on div "PA/6E87BD" at bounding box center [327, 137] width 287 height 19
paste input "PA/A5E32B"
type input "PA/A5E32B"
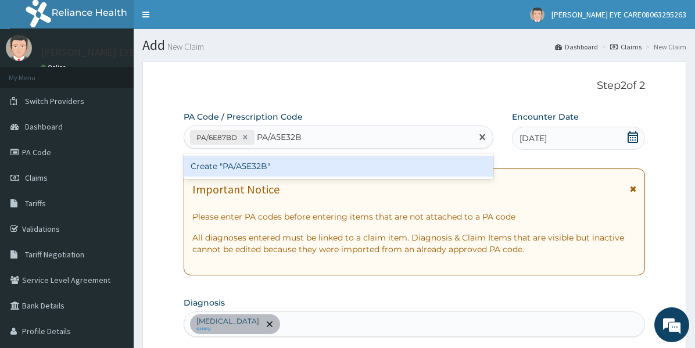
click at [392, 170] on div "Create "PA/A5E32B"" at bounding box center [339, 166] width 310 height 21
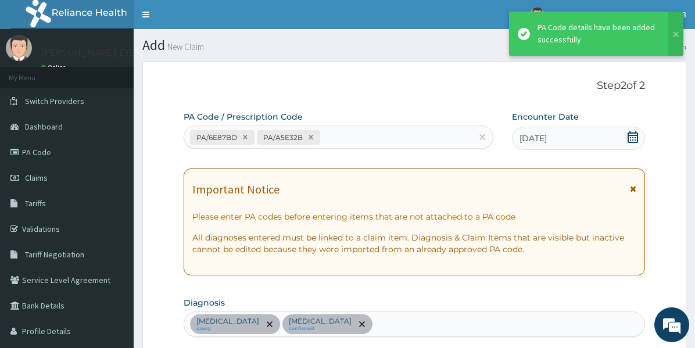
scroll to position [550, 0]
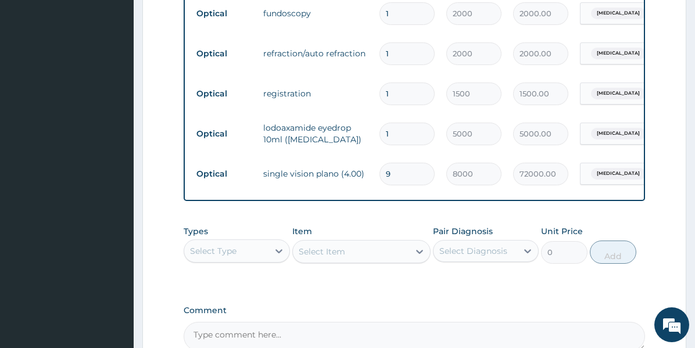
type input "0.00"
type input "5"
type input "40000.00"
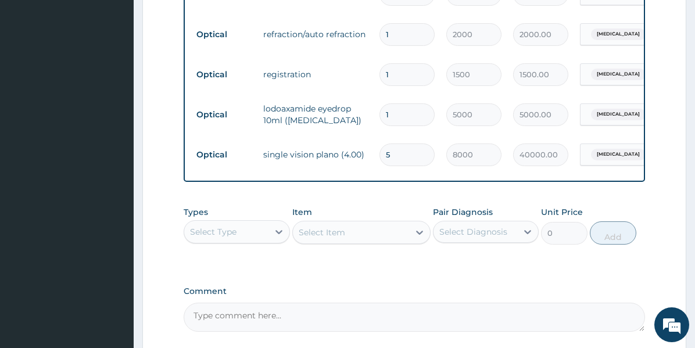
scroll to position [574, 0]
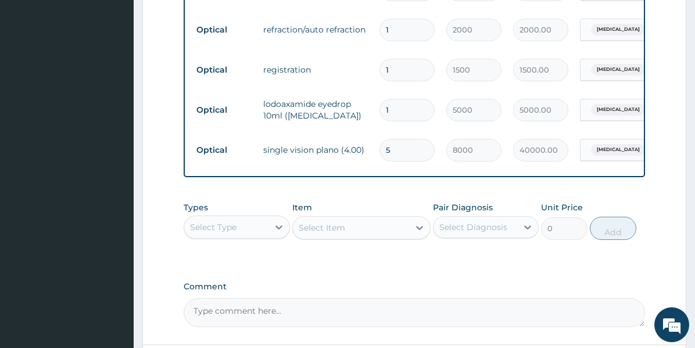
type input "0.00"
type input "4"
type input "32000.00"
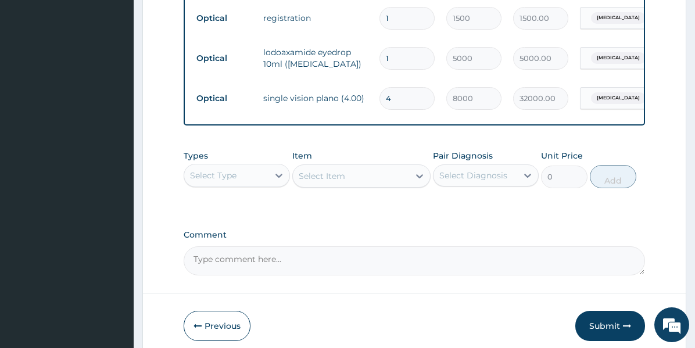
scroll to position [627, 0]
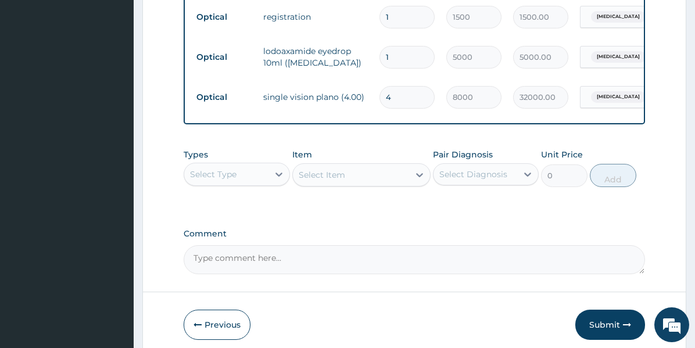
type input "4"
click at [497, 264] on textarea "Comment" at bounding box center [414, 259] width 461 height 29
type textarea "l"
type textarea "L"
paste textarea "PA/A5E32B"
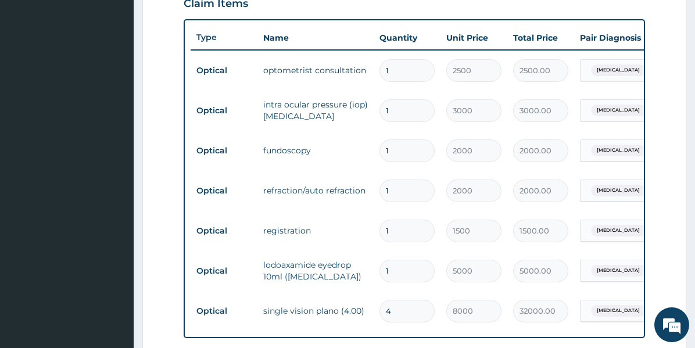
scroll to position [683, 0]
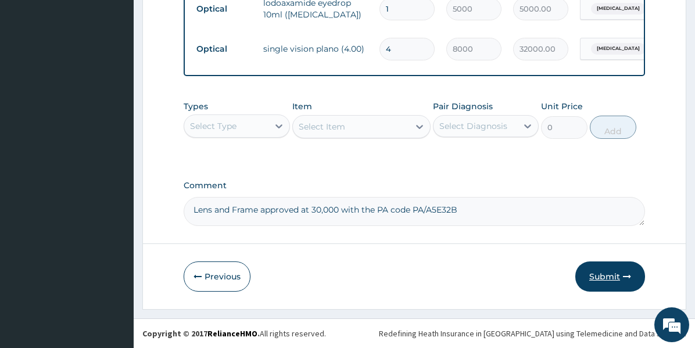
type textarea "Lens and Frame approved at 30,000 with the PA code PA/A5E32B"
click at [602, 281] on button "Submit" at bounding box center [610, 276] width 70 height 30
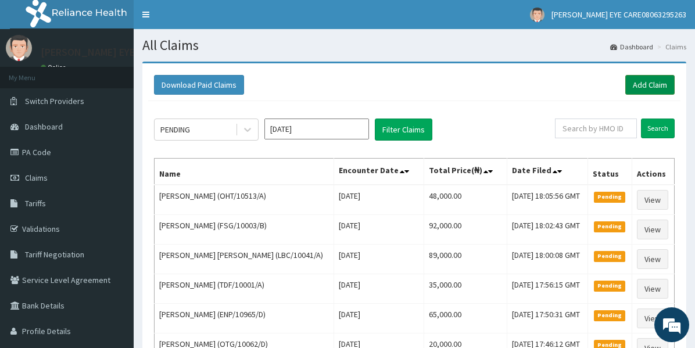
click at [653, 88] on link "Add Claim" at bounding box center [649, 85] width 49 height 20
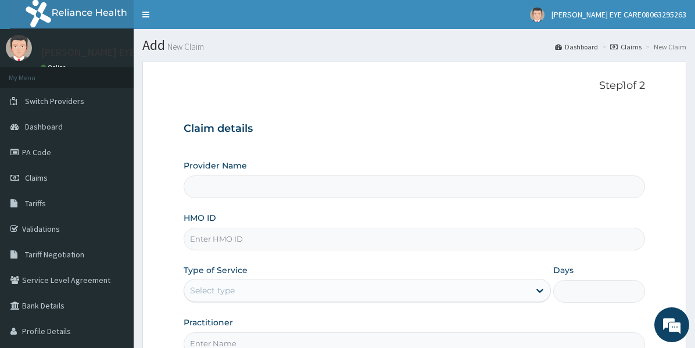
click at [370, 232] on input "HMO ID" at bounding box center [414, 239] width 461 height 23
paste input "UBP/10698/A"
type input "UBP/10698/A"
type input "[PERSON_NAME] EYE CARE"
type input "UBP/10698/A"
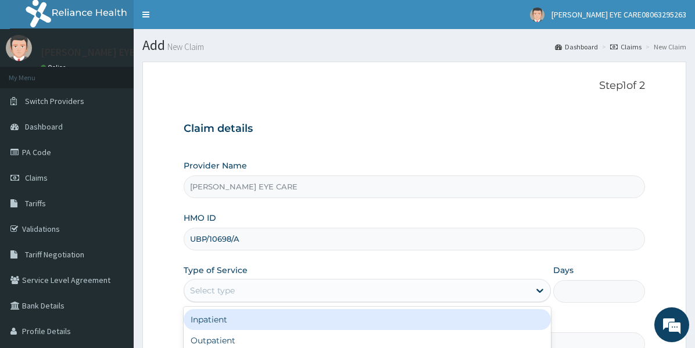
click at [387, 292] on div "Select type" at bounding box center [356, 290] width 345 height 19
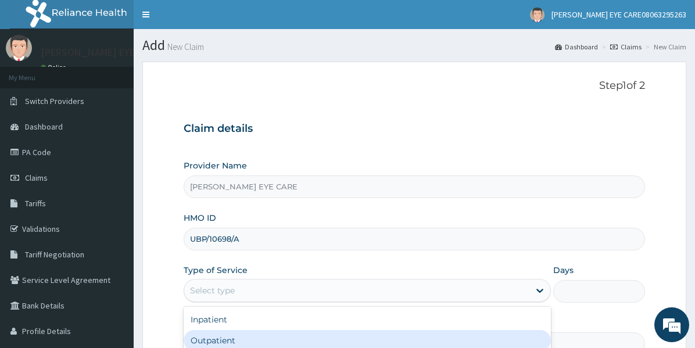
click at [368, 347] on div "Outpatient" at bounding box center [367, 340] width 367 height 21
type input "1"
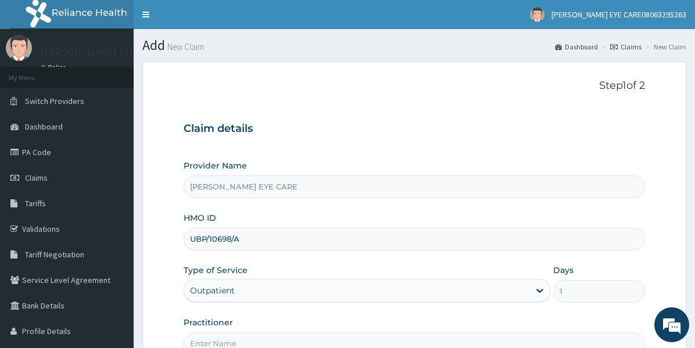
click at [368, 347] on input "Practitioner" at bounding box center [414, 343] width 461 height 23
type input "Dr Peter"
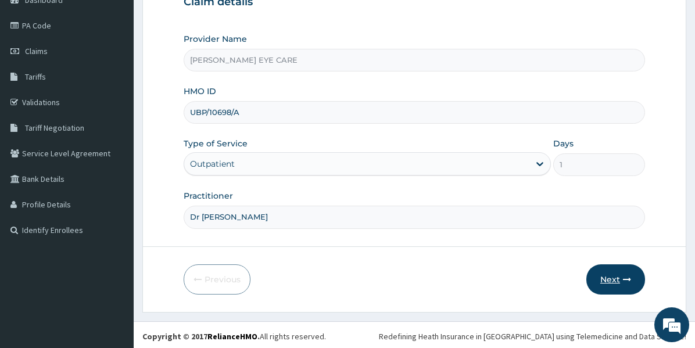
click at [610, 291] on button "Next" at bounding box center [615, 279] width 59 height 30
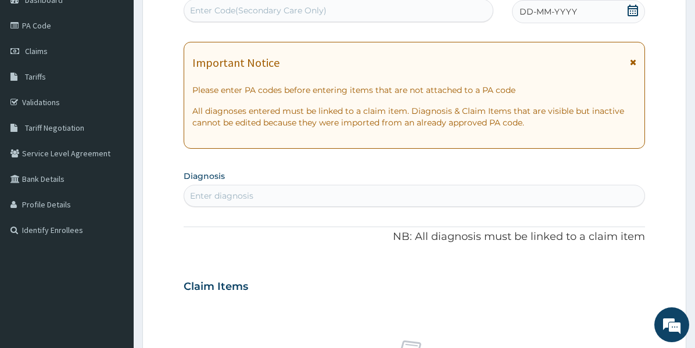
click at [375, 9] on div "Enter Code(Secondary Care Only)" at bounding box center [338, 10] width 308 height 19
click at [402, 8] on div "Enter Code(Secondary Care Only)" at bounding box center [338, 10] width 308 height 19
paste input "PA/6245FB"
type input "PA/6245FB"
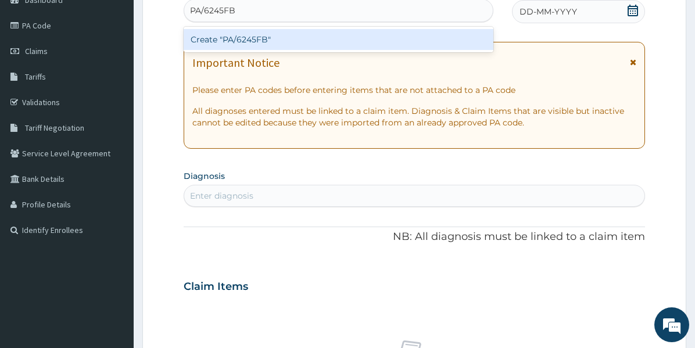
click at [400, 35] on div "Create "PA/6245FB"" at bounding box center [339, 39] width 310 height 21
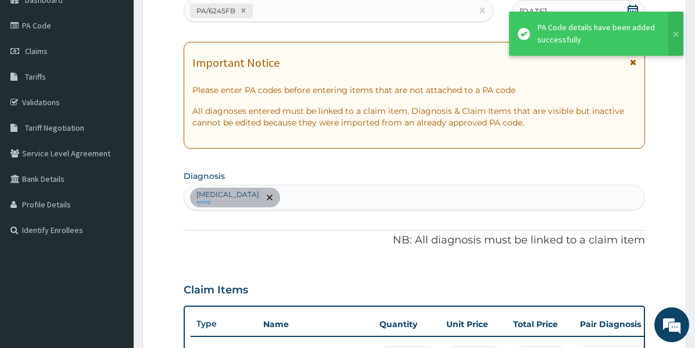
scroll to position [469, 0]
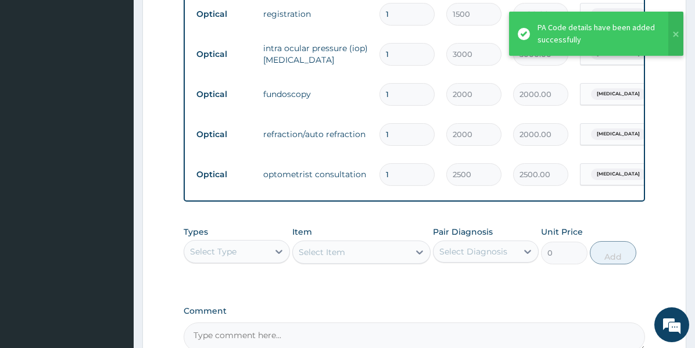
click at [400, 37] on td "1" at bounding box center [406, 54] width 67 height 34
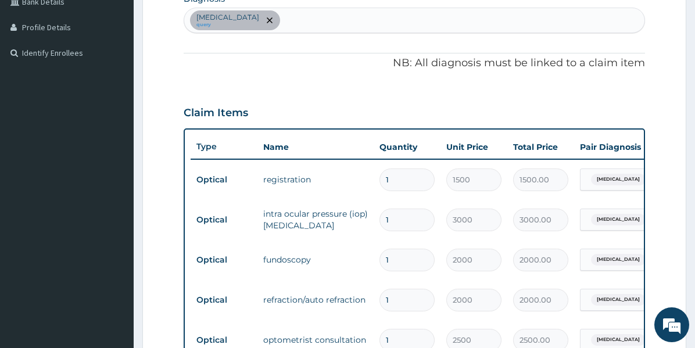
scroll to position [602, 0]
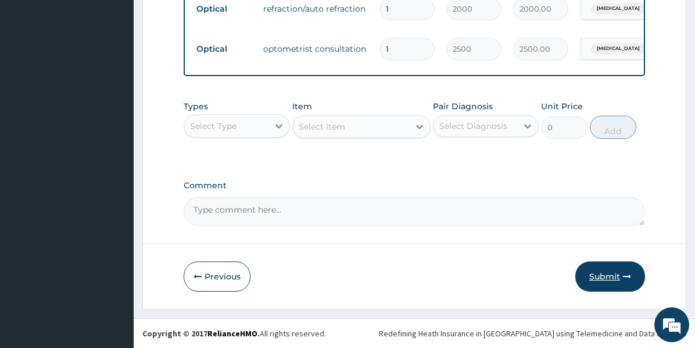
click at [599, 280] on button "Submit" at bounding box center [610, 276] width 70 height 30
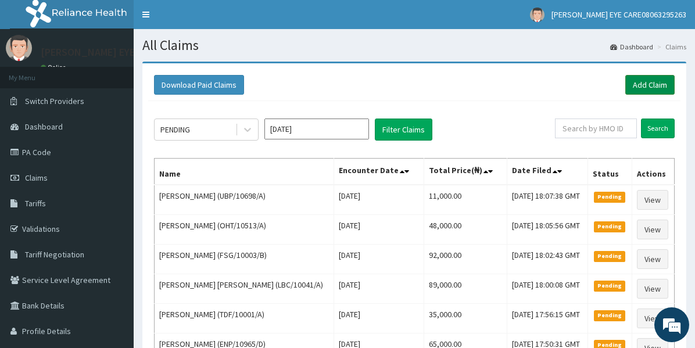
click at [656, 76] on link "Add Claim" at bounding box center [649, 85] width 49 height 20
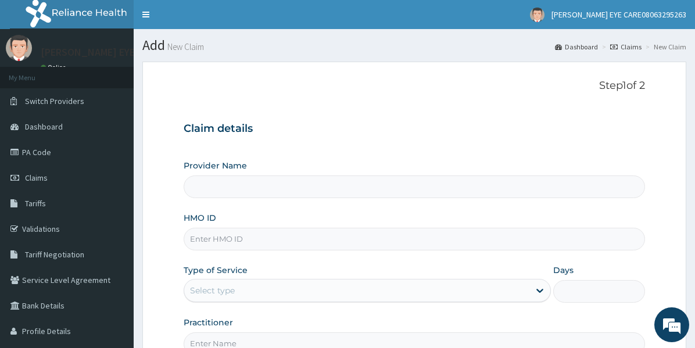
click at [419, 239] on input "HMO ID" at bounding box center [414, 239] width 461 height 23
paste input "UBP/10698/A"
type input "UBP/10698/A"
type input "[PERSON_NAME] EYE CARE"
type input "UBP/10698/A"
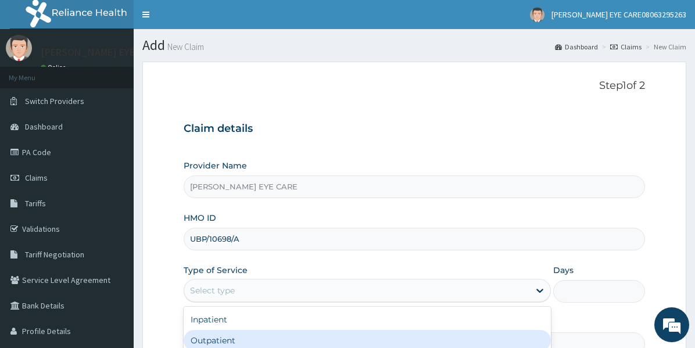
drag, startPoint x: 424, startPoint y: 290, endPoint x: 375, endPoint y: 336, distance: 67.0
click at [375, 302] on div "option Outpatient focused, 2 of 2. 2 results available. Use Up and Down to choo…" at bounding box center [367, 290] width 367 height 23
click at [375, 336] on div "Outpatient" at bounding box center [367, 340] width 367 height 21
type input "1"
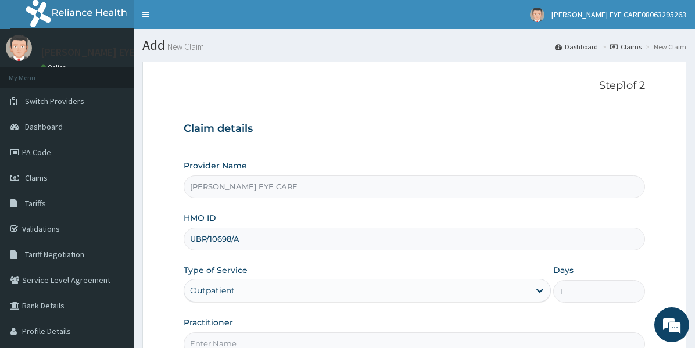
scroll to position [127, 0]
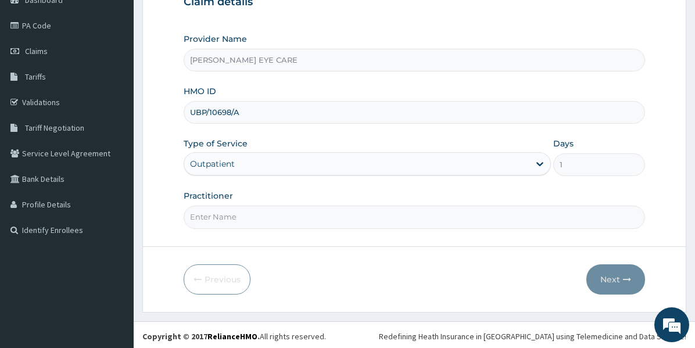
drag, startPoint x: 408, startPoint y: 221, endPoint x: 271, endPoint y: 283, distance: 149.7
click at [271, 283] on form "Step 1 of 2 Claim details Provider Name DEAN EYE CARE HMO ID UBP/10698/A Type o…" at bounding box center [414, 123] width 544 height 377
type input "Dr Peter"
click at [621, 275] on button "Next" at bounding box center [615, 279] width 59 height 30
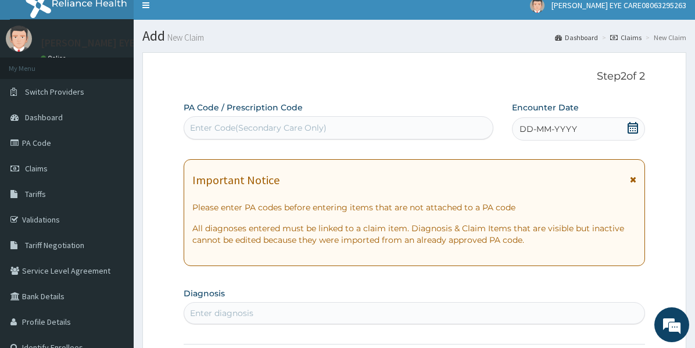
scroll to position [5, 0]
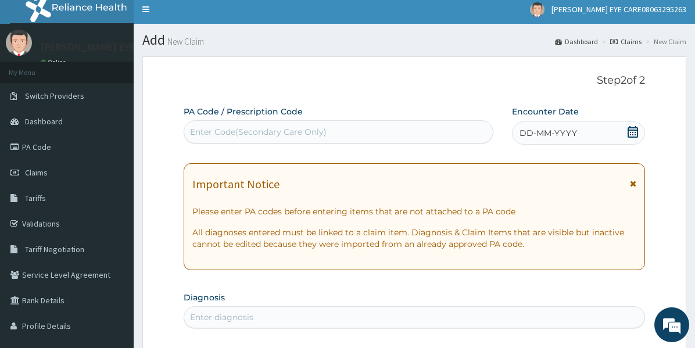
click at [418, 129] on div "Enter Code(Secondary Care Only)" at bounding box center [338, 132] width 308 height 19
paste input "PA/947E08"
type input "PA/947E08"
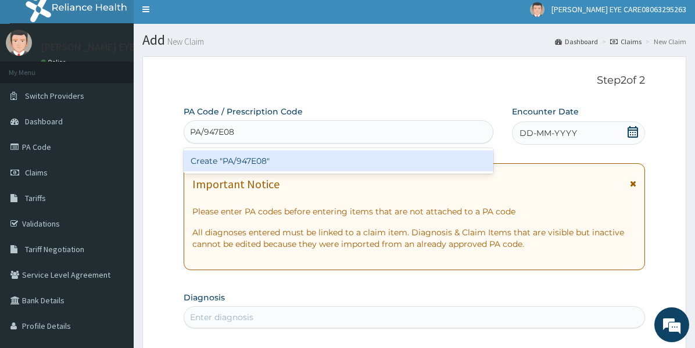
click at [427, 161] on div "Create "PA/947E08"" at bounding box center [339, 160] width 310 height 21
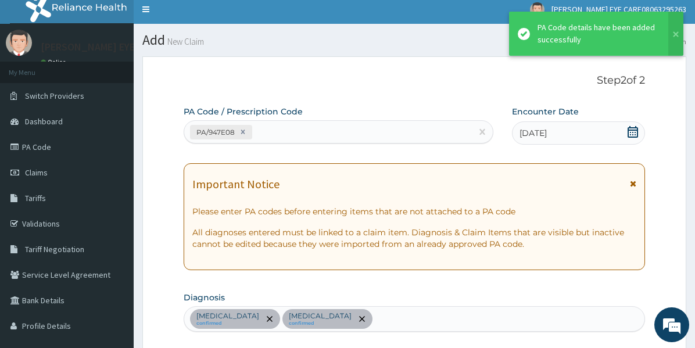
scroll to position [348, 0]
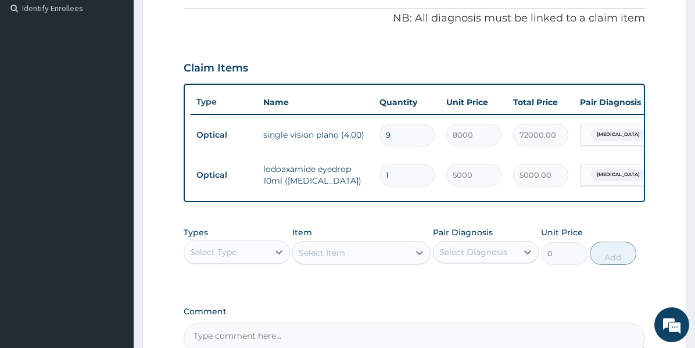
click at [411, 130] on input "9" at bounding box center [406, 135] width 55 height 23
type input "0.00"
type input "5"
type input "40000.00"
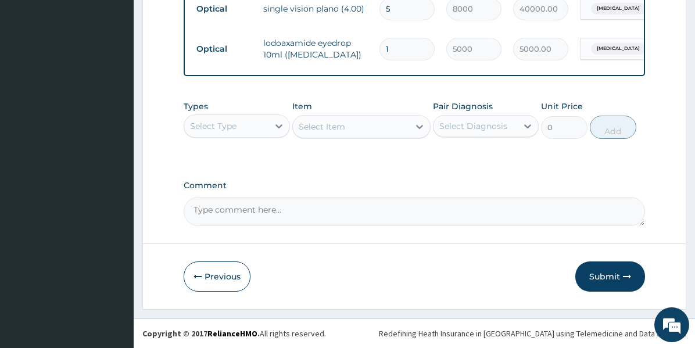
type input "5"
click at [447, 210] on textarea "Comment" at bounding box center [414, 211] width 461 height 29
paste textarea "PA/947E08"
type textarea "Lens and Frame approve at 40,000 with PA code PA/947E08"
click at [621, 277] on button "Submit" at bounding box center [610, 276] width 70 height 30
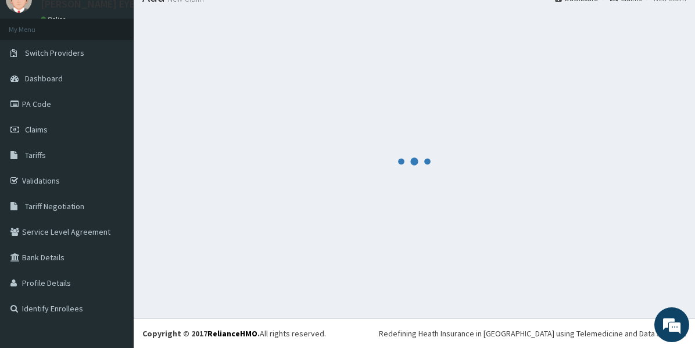
scroll to position [48, 0]
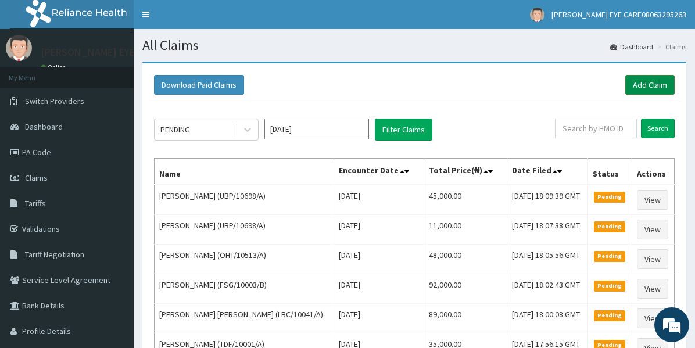
click at [642, 87] on link "Add Claim" at bounding box center [649, 85] width 49 height 20
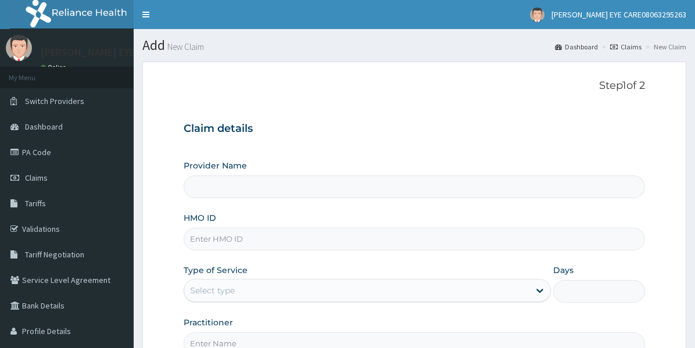
click at [336, 240] on input "HMO ID" at bounding box center [414, 239] width 461 height 23
paste input "WBS/10083/A"
type input "WBS/10083/A"
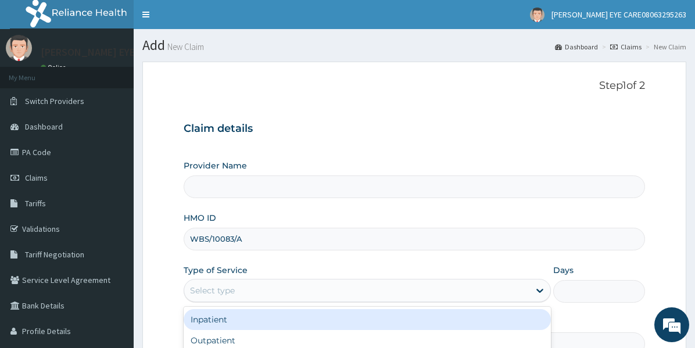
click at [335, 293] on div "Select type" at bounding box center [356, 290] width 345 height 19
type input "DEAN EYE CARE"
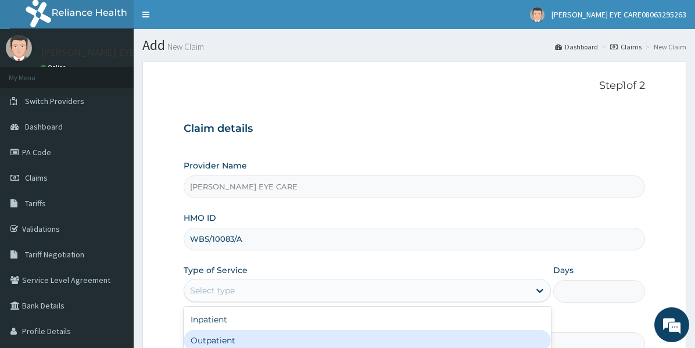
click at [317, 344] on div "Outpatient" at bounding box center [367, 340] width 367 height 21
type input "1"
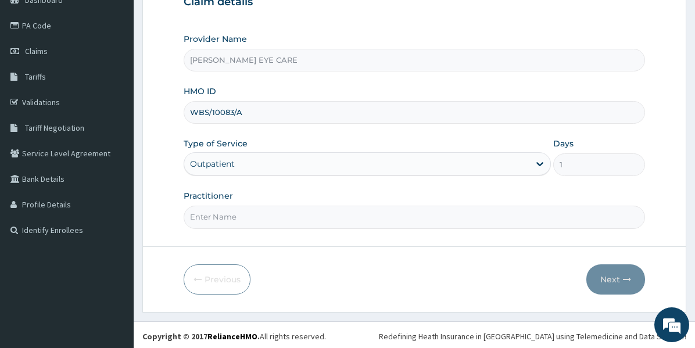
scroll to position [127, 0]
click at [411, 223] on input "Practitioner" at bounding box center [414, 217] width 461 height 23
type input "Dr EZINNE"
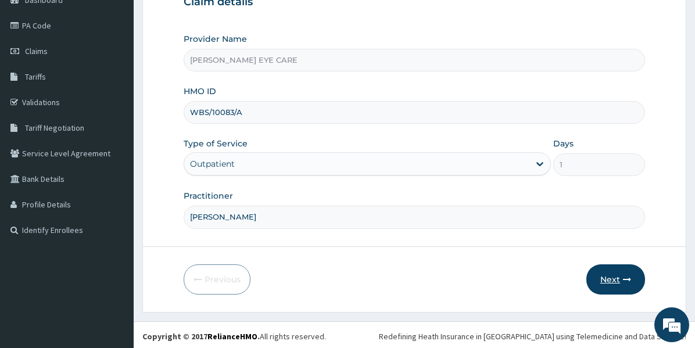
click at [614, 282] on button "Next" at bounding box center [615, 279] width 59 height 30
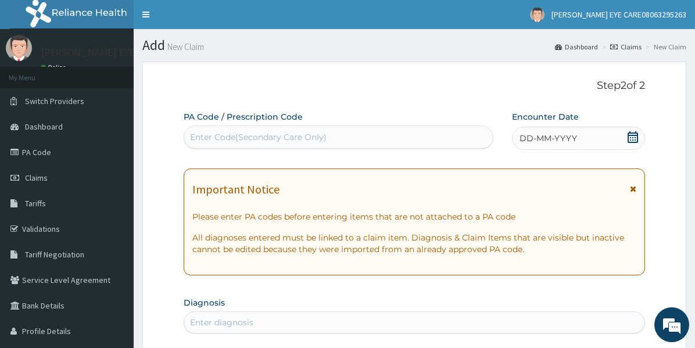
click at [379, 131] on div "Enter Code(Secondary Care Only)" at bounding box center [338, 137] width 308 height 19
paste input "PA/1EE0E6"
type input "PA/1EE0E6"
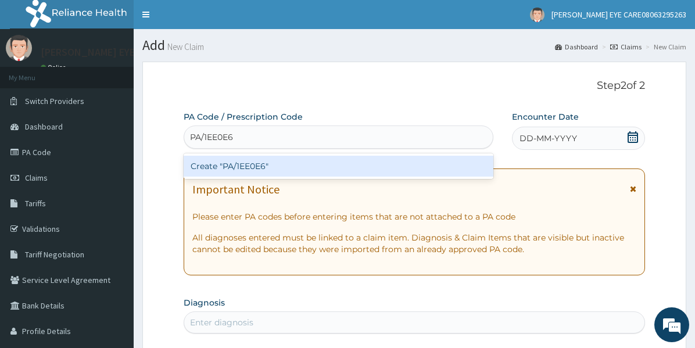
click at [378, 163] on div "Create "PA/1EE0E6"" at bounding box center [339, 166] width 310 height 21
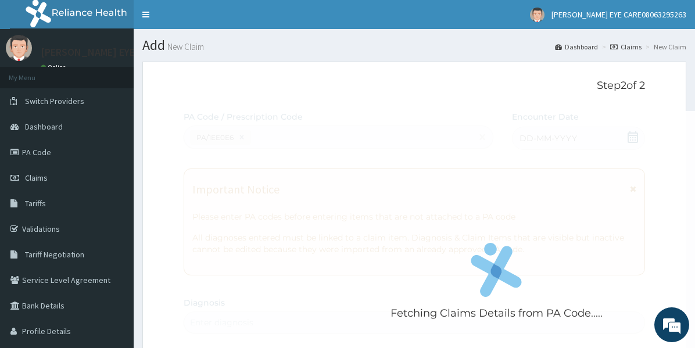
click at [378, 163] on div "Fetching Claims Details from PA Code....." at bounding box center [496, 285] width 625 height 348
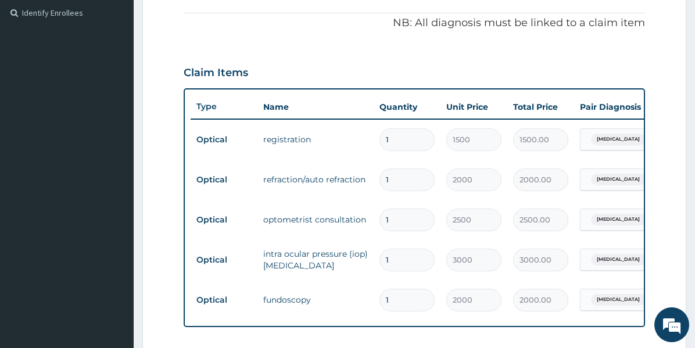
scroll to position [39, 0]
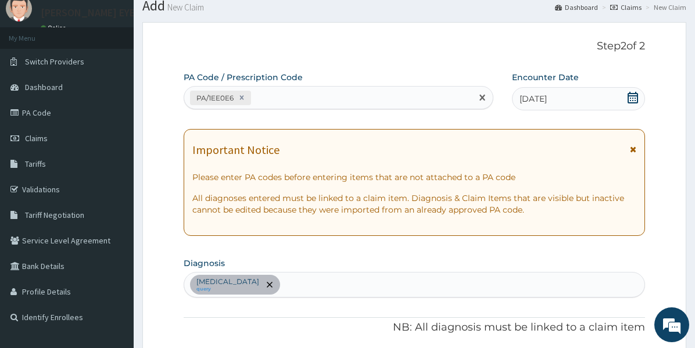
click at [400, 94] on div "PA/1EE0E6" at bounding box center [327, 97] width 287 height 19
paste input "PA/506897"
type input "PA/506897"
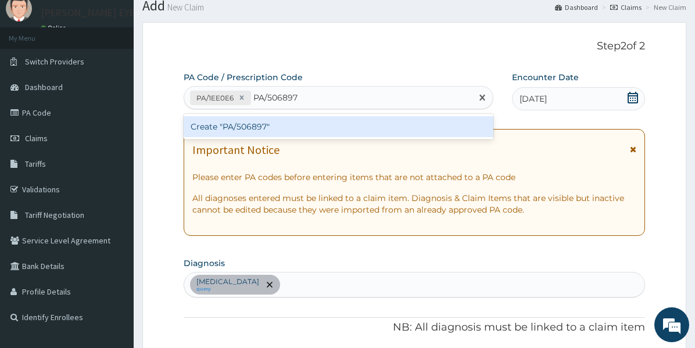
click at [395, 123] on div "Create "PA/506897"" at bounding box center [339, 126] width 310 height 21
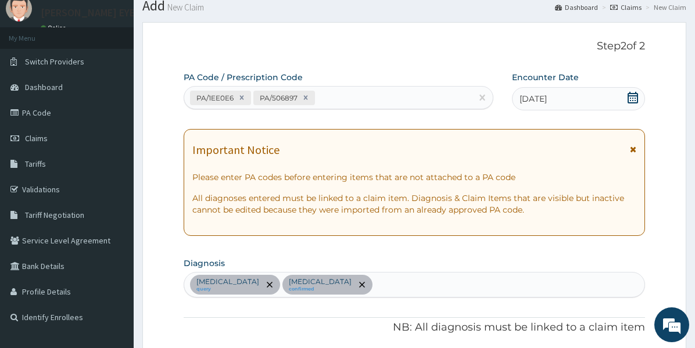
scroll to position [550, 0]
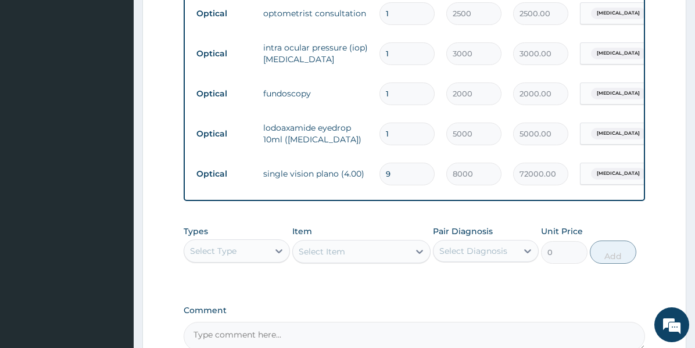
click at [437, 339] on textarea "Comment" at bounding box center [414, 336] width 461 height 29
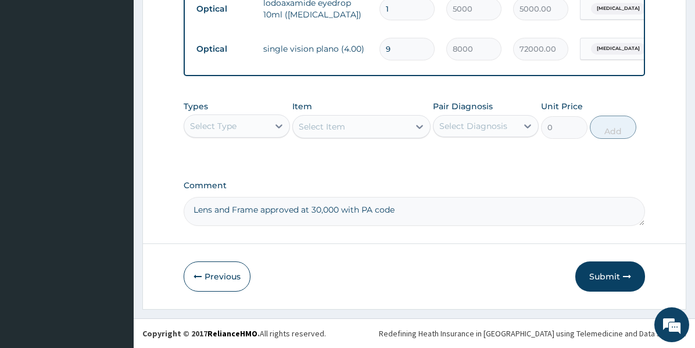
paste textarea "PA/506897"
type textarea "Lens and Frame approved at 30,000 with PA code PA/506897"
click at [415, 44] on input "9" at bounding box center [406, 49] width 55 height 23
type input "0.00"
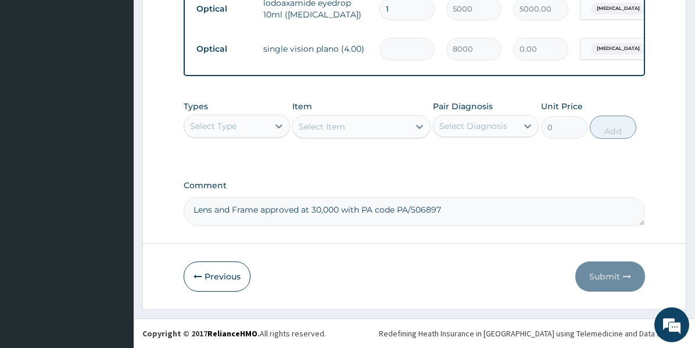
type input "4"
type input "32000.00"
type input "4"
click at [418, 187] on label "Comment" at bounding box center [414, 186] width 461 height 10
click at [418, 197] on textarea "Lens and Frame approved at 30,000 with PA code PA/506897" at bounding box center [414, 211] width 461 height 29
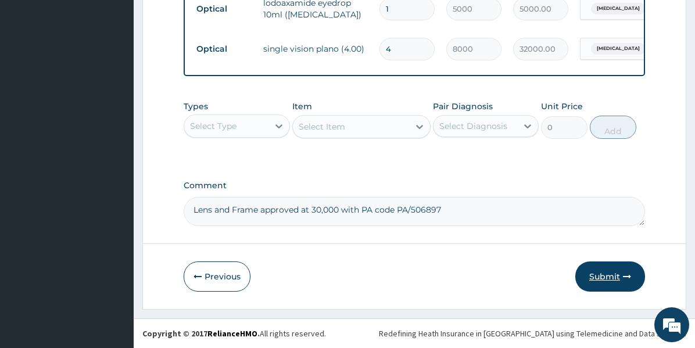
click at [621, 275] on button "Submit" at bounding box center [610, 276] width 70 height 30
